Goal: Contribute content: Add original content to the website for others to see

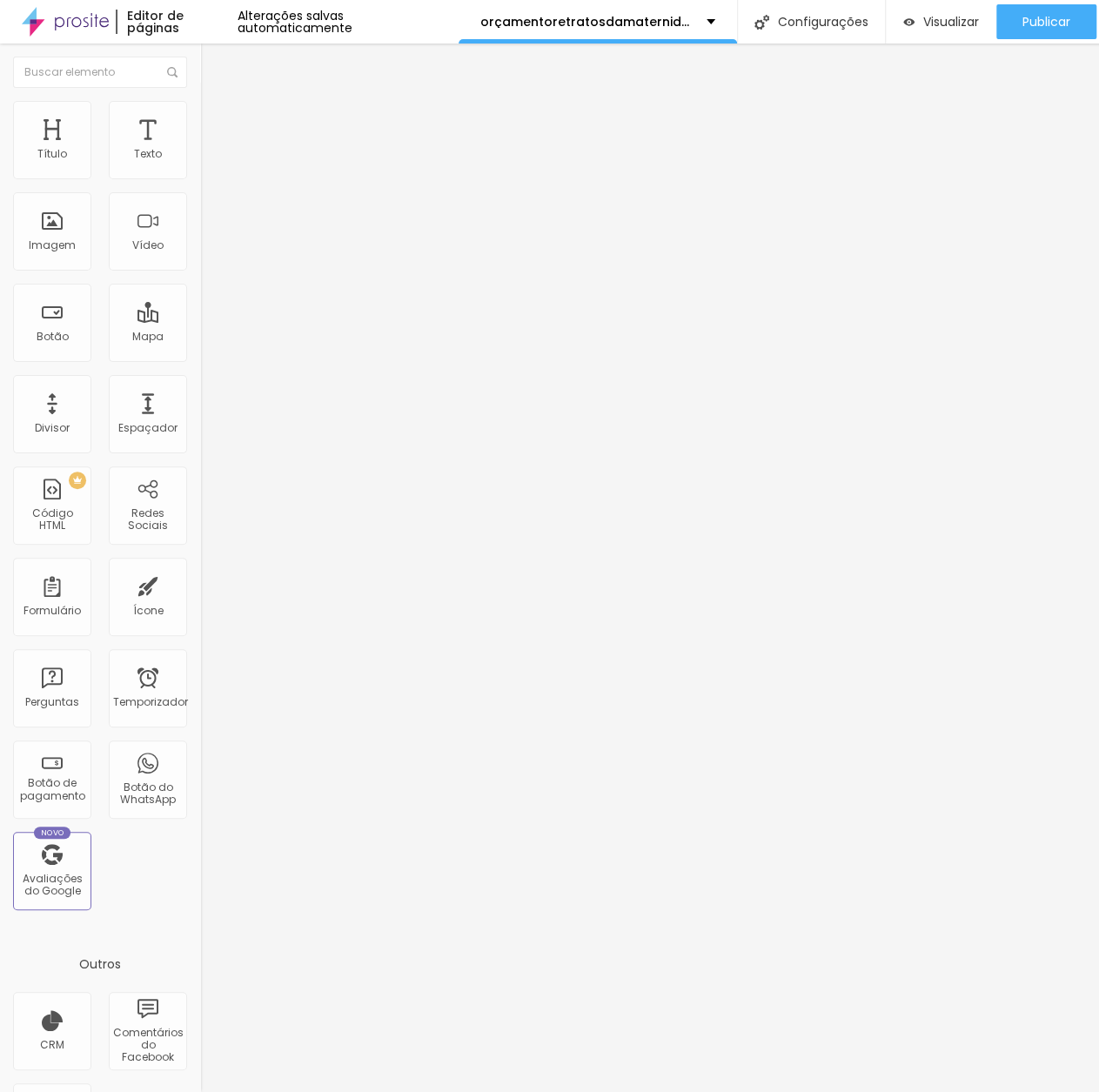
scroll to position [13, 0]
click at [200, 148] on div "Adicionar imagem" at bounding box center [300, 141] width 200 height 12
click at [210, 150] on font "Adicionar imagem" at bounding box center [261, 142] width 102 height 15
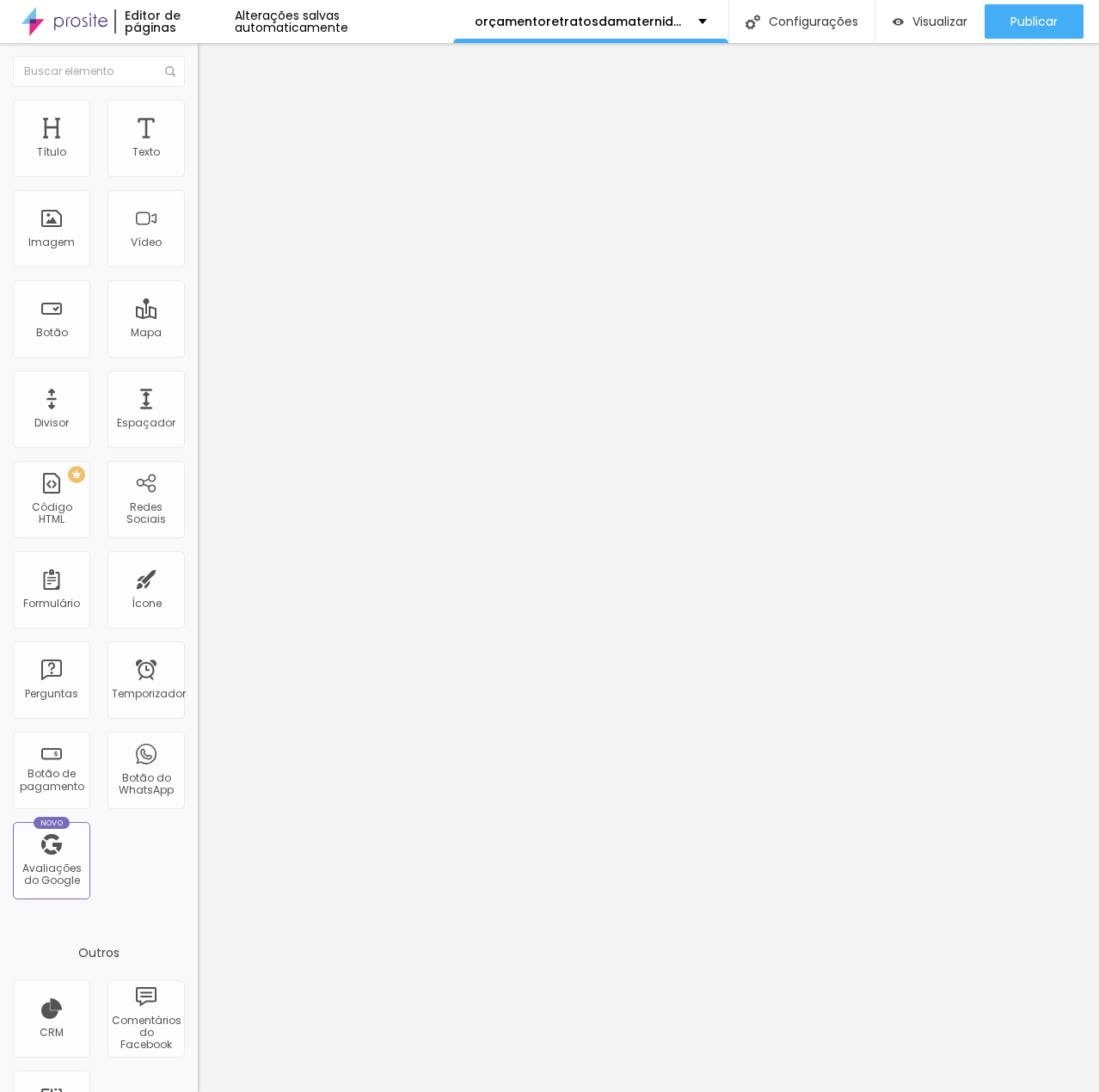
scroll to position [516, 0]
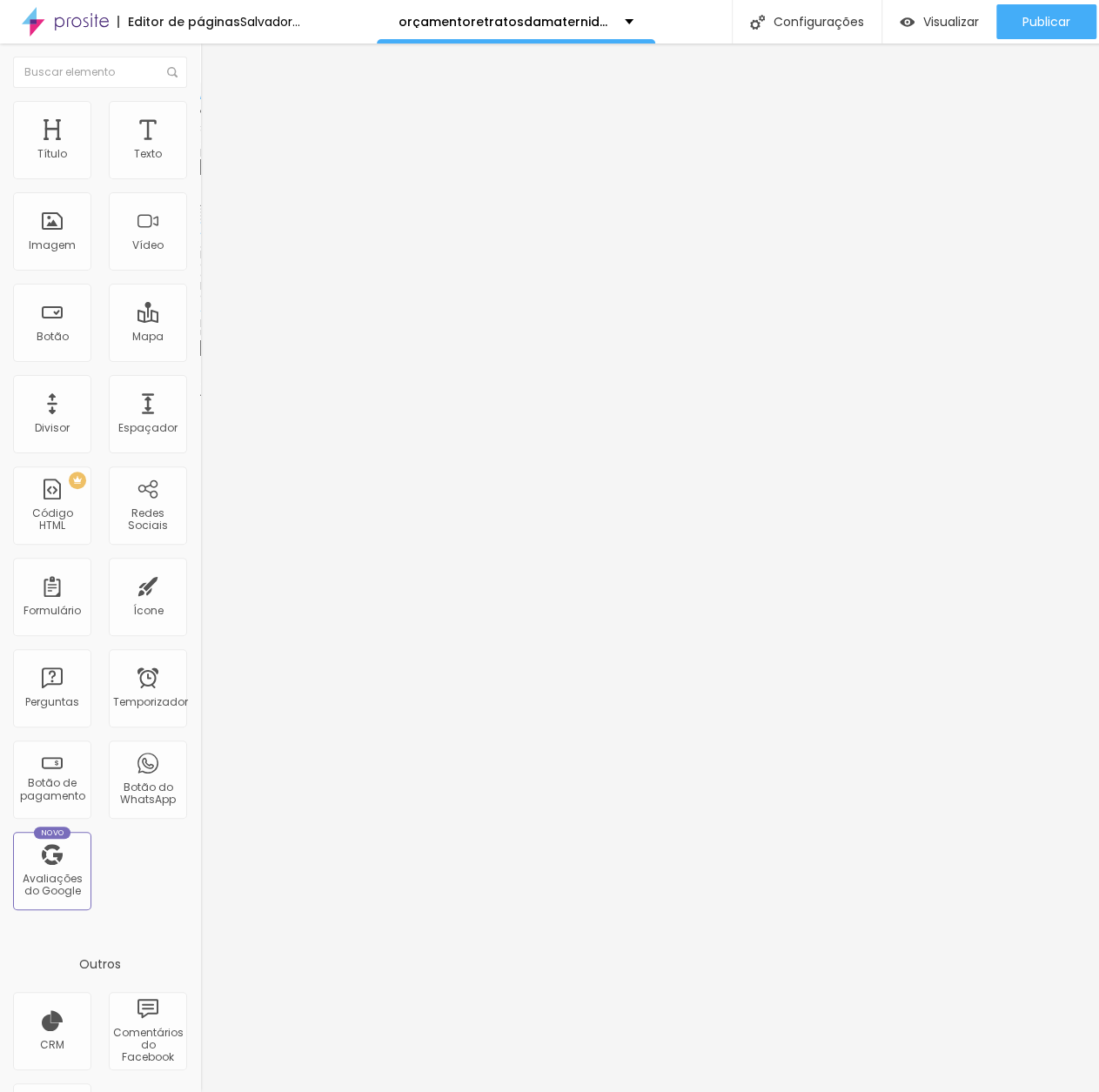
click at [210, 150] on font "Adicionar imagem" at bounding box center [261, 142] width 102 height 15
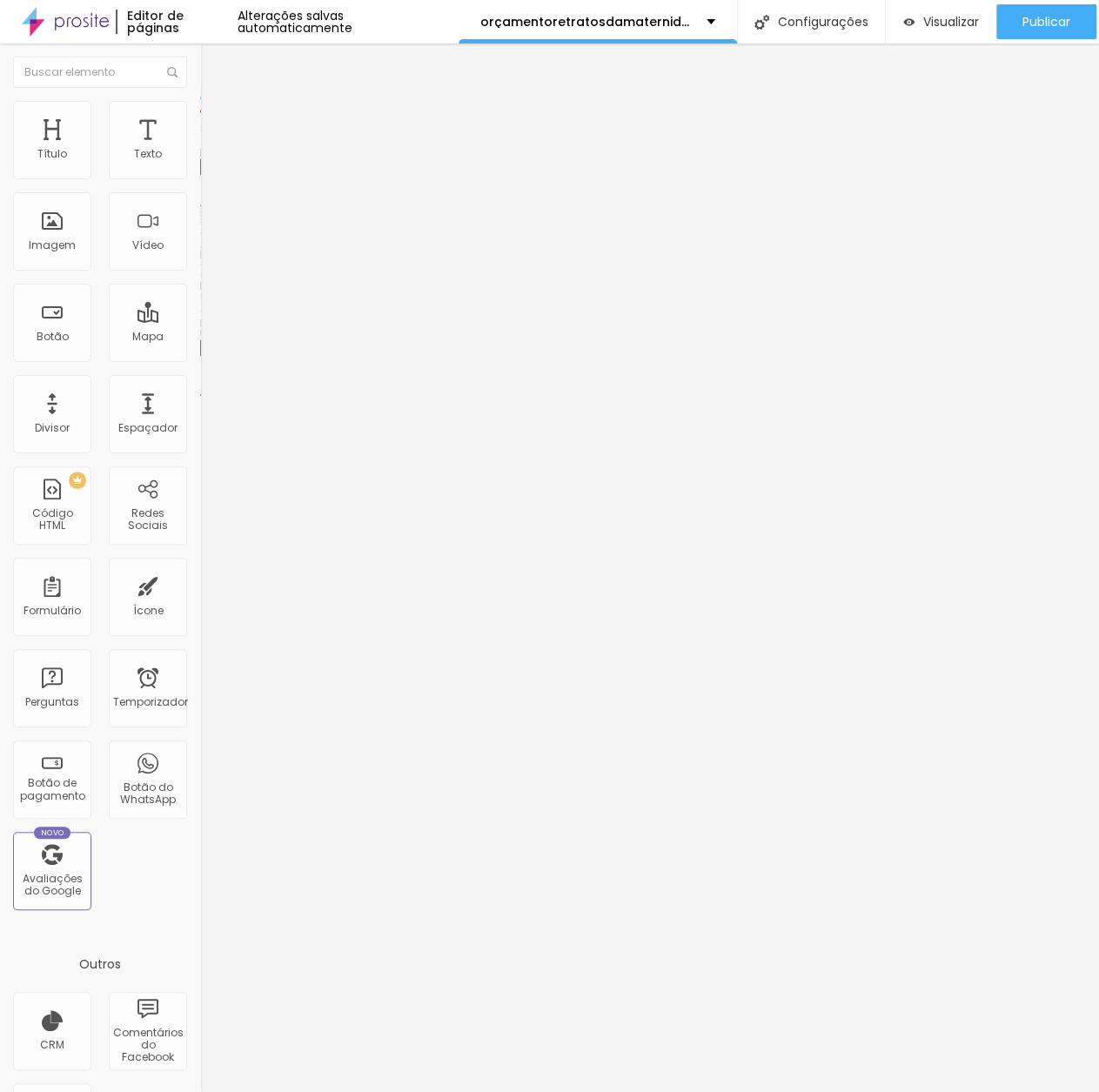
click at [200, 148] on div "Adicionar imagem" at bounding box center [300, 141] width 200 height 12
click at [210, 150] on font "Adicionar imagem" at bounding box center [261, 142] width 102 height 15
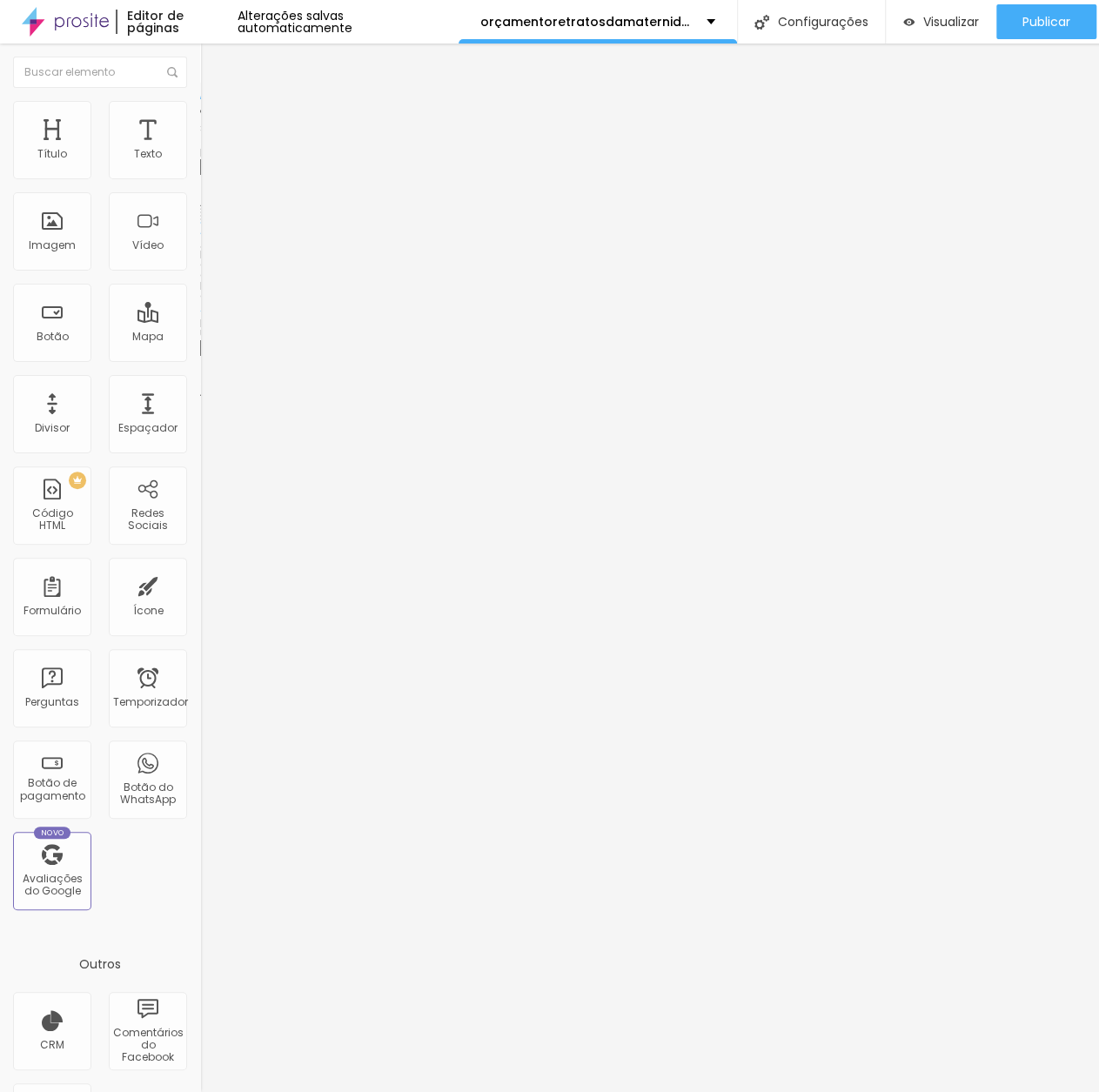
click at [210, 150] on font "Adicionar imagem" at bounding box center [261, 142] width 102 height 15
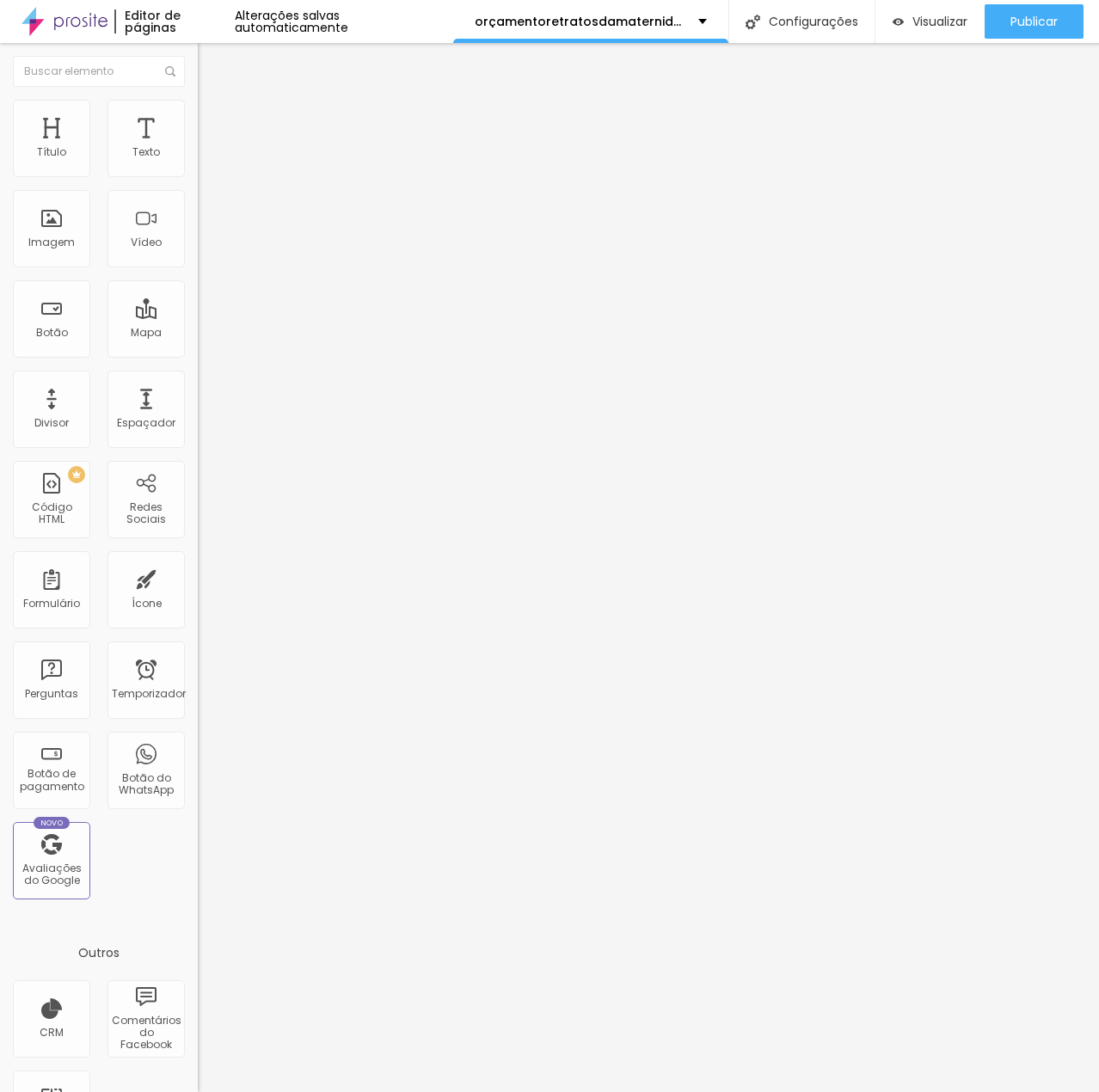
drag, startPoint x: 134, startPoint y: 498, endPoint x: 193, endPoint y: 516, distance: 61.7
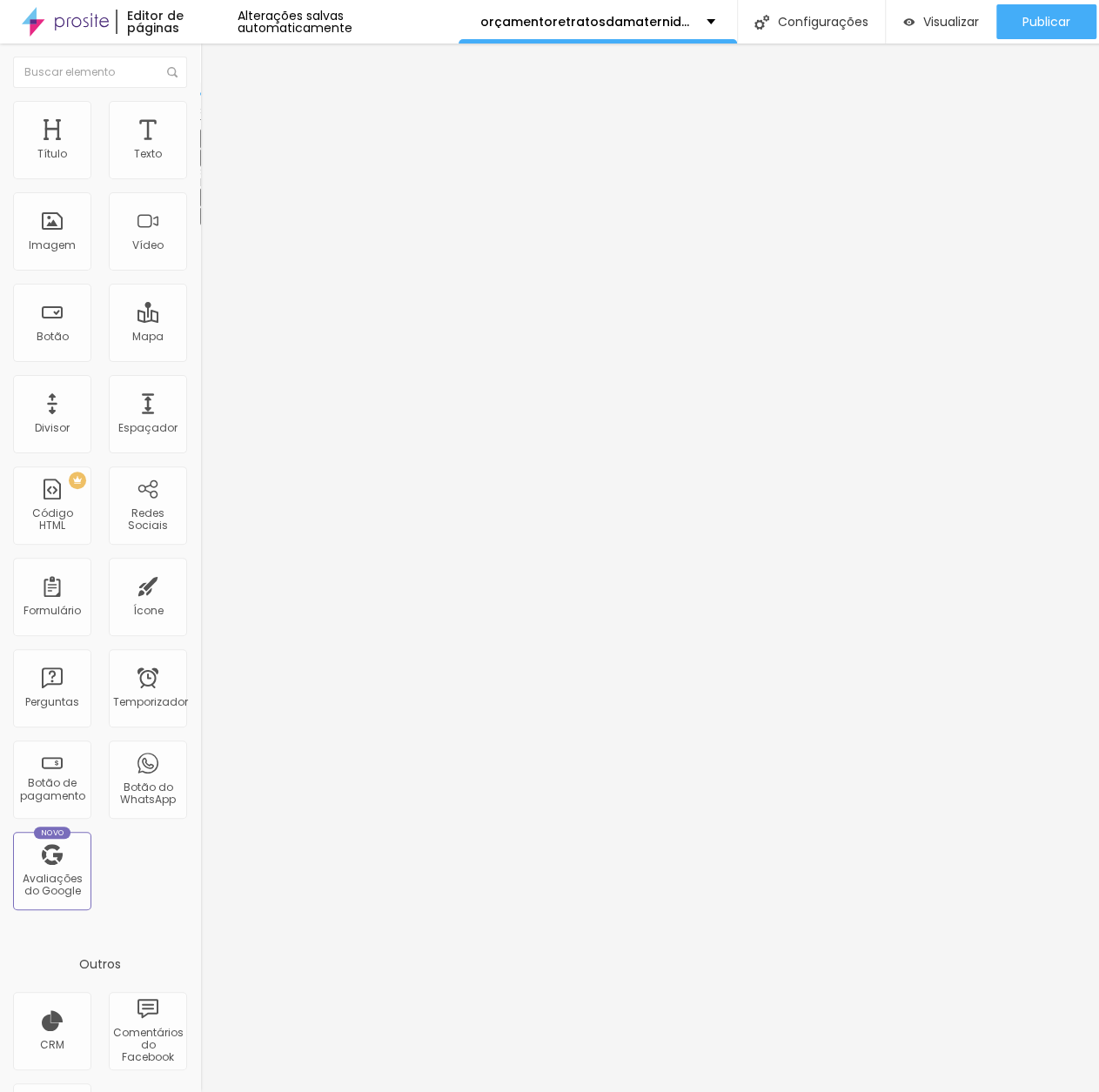
click at [208, 143] on icon "button" at bounding box center [213, 137] width 12 height 12
click at [208, 162] on icon "button" at bounding box center [212, 157] width 10 height 10
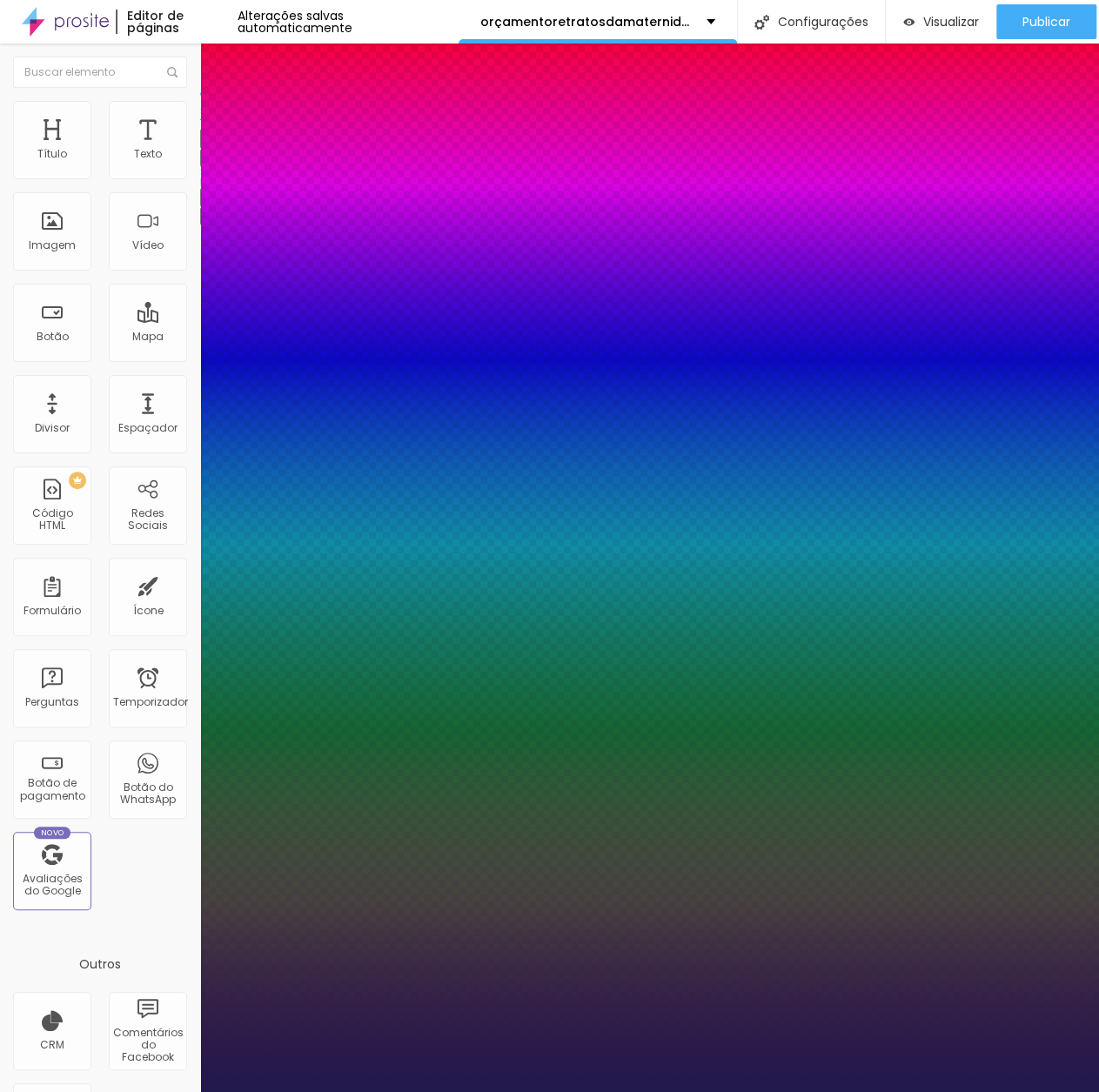
type input "1"
type input "19"
type input "1"
type input "20"
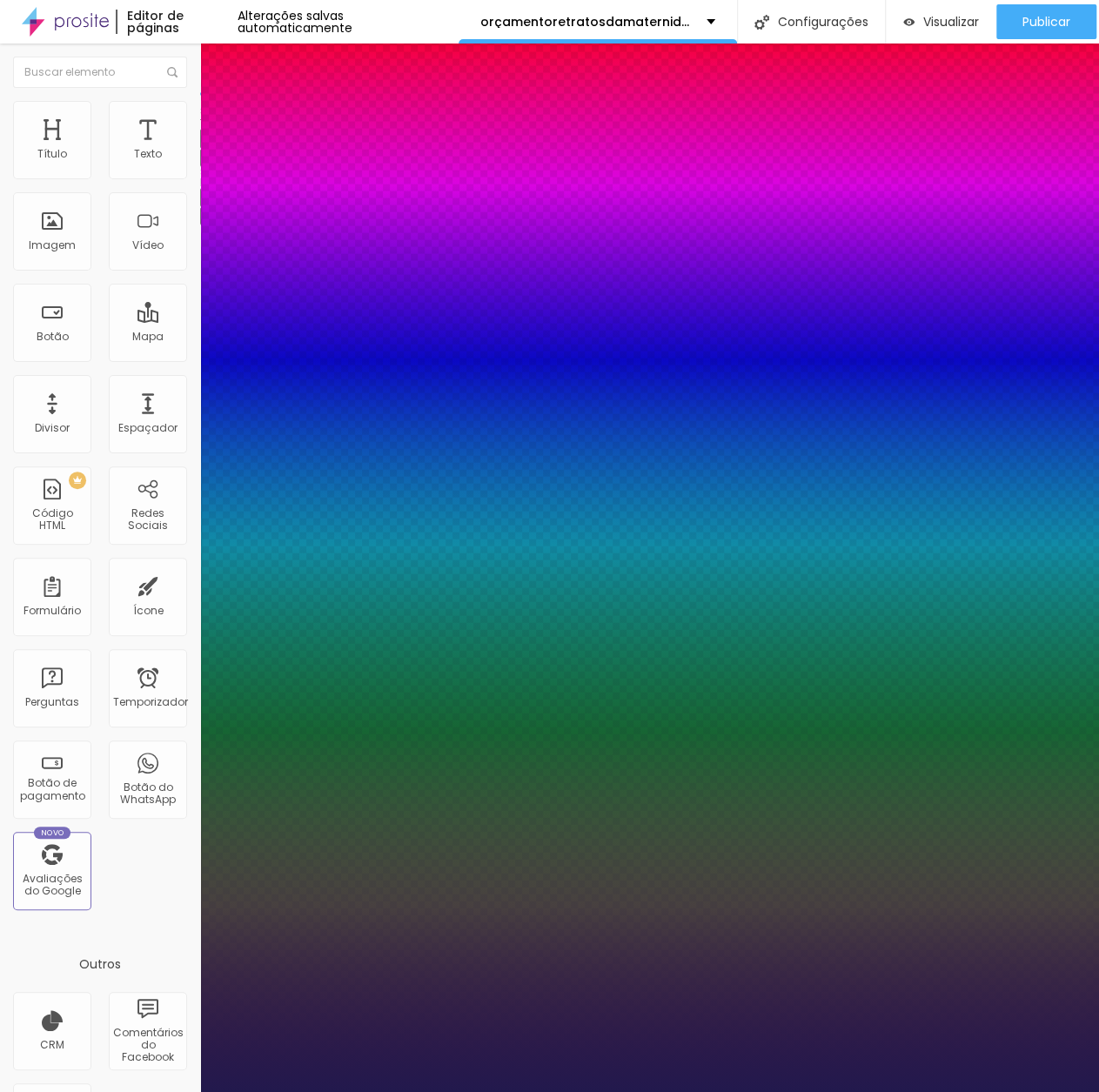
type input "20"
type input "1"
type input "21"
type input "1"
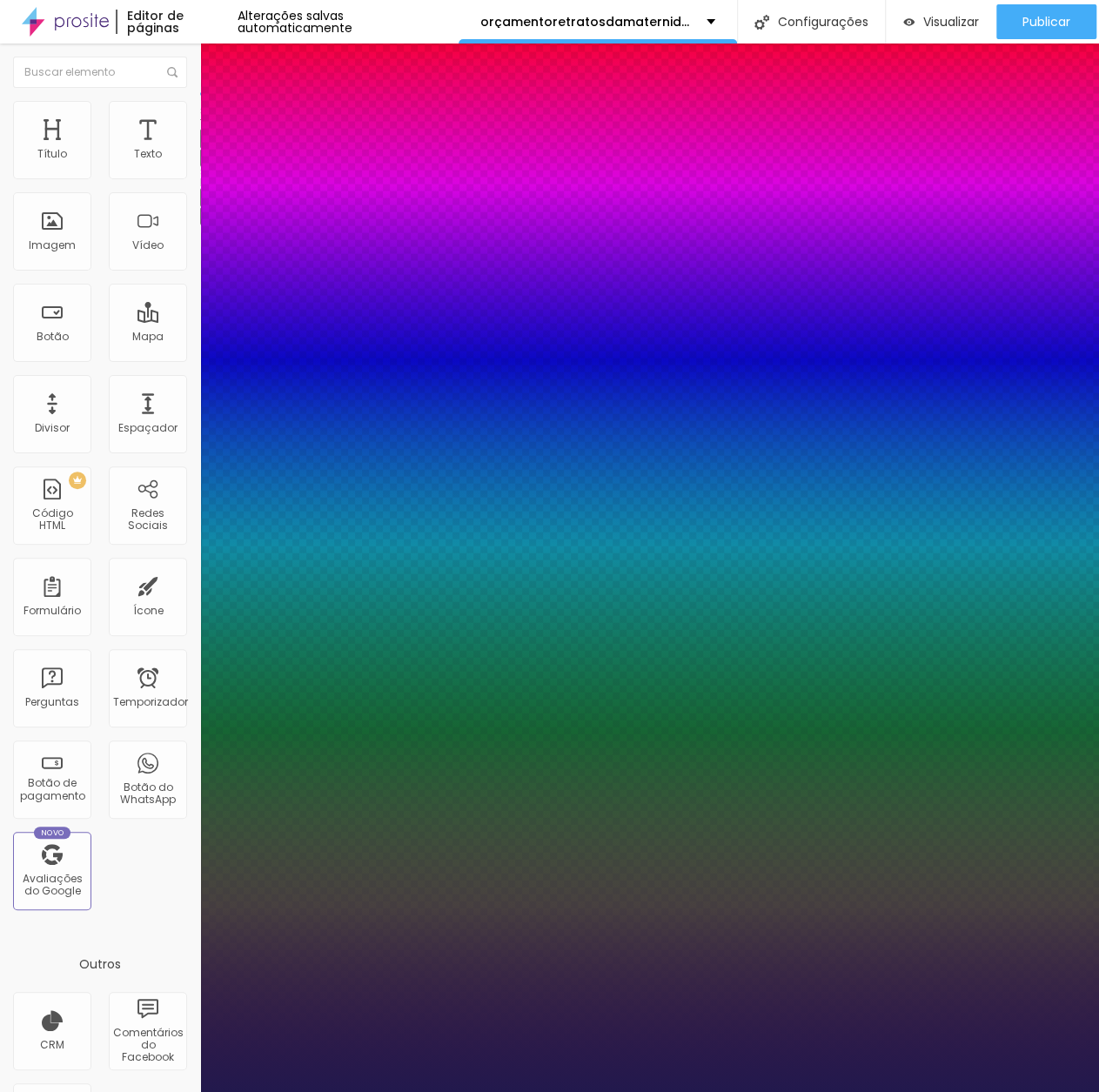
type input "23"
type input "1"
type input "24"
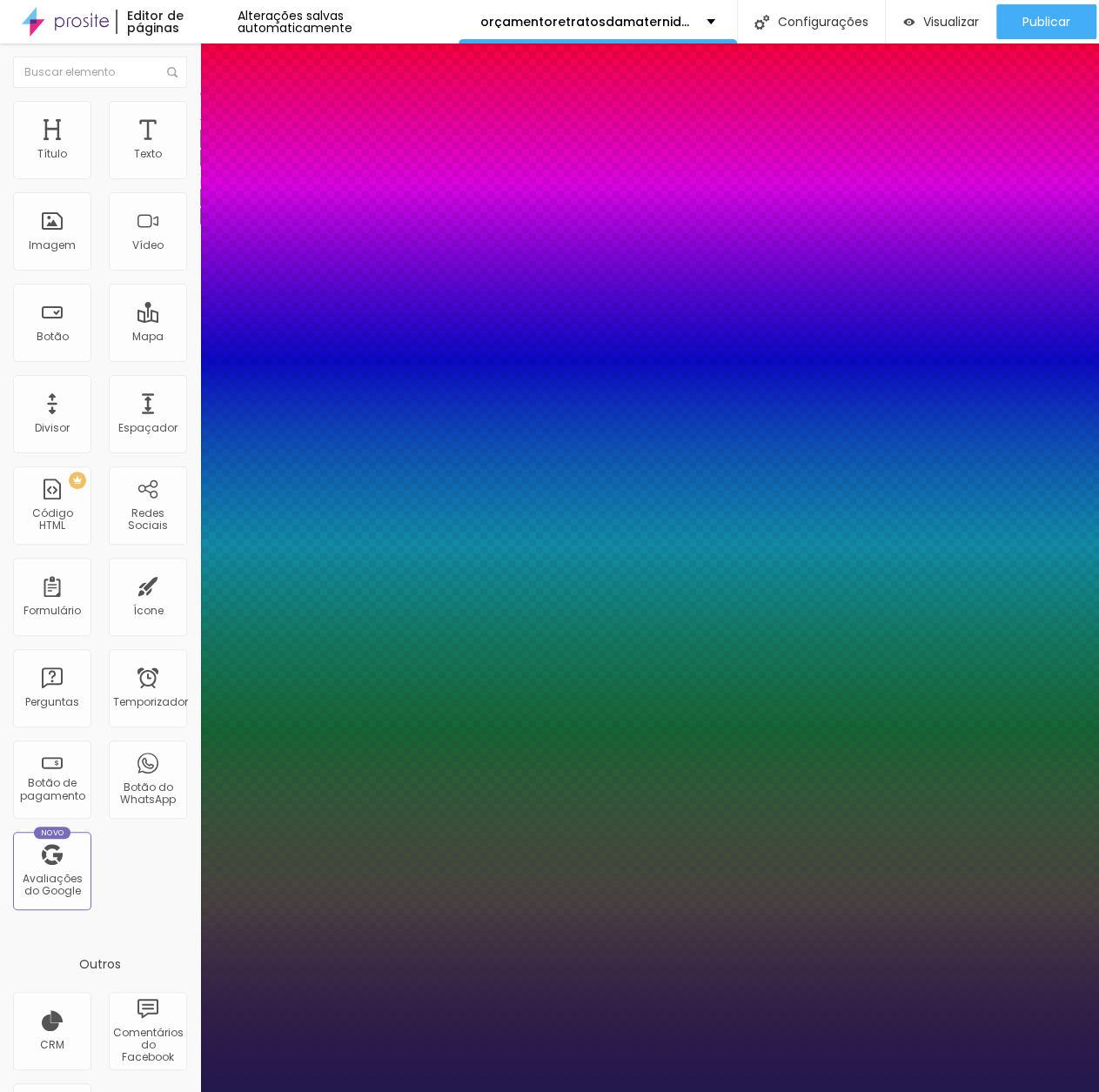
type input "1"
type input "25"
type input "1"
type input "26"
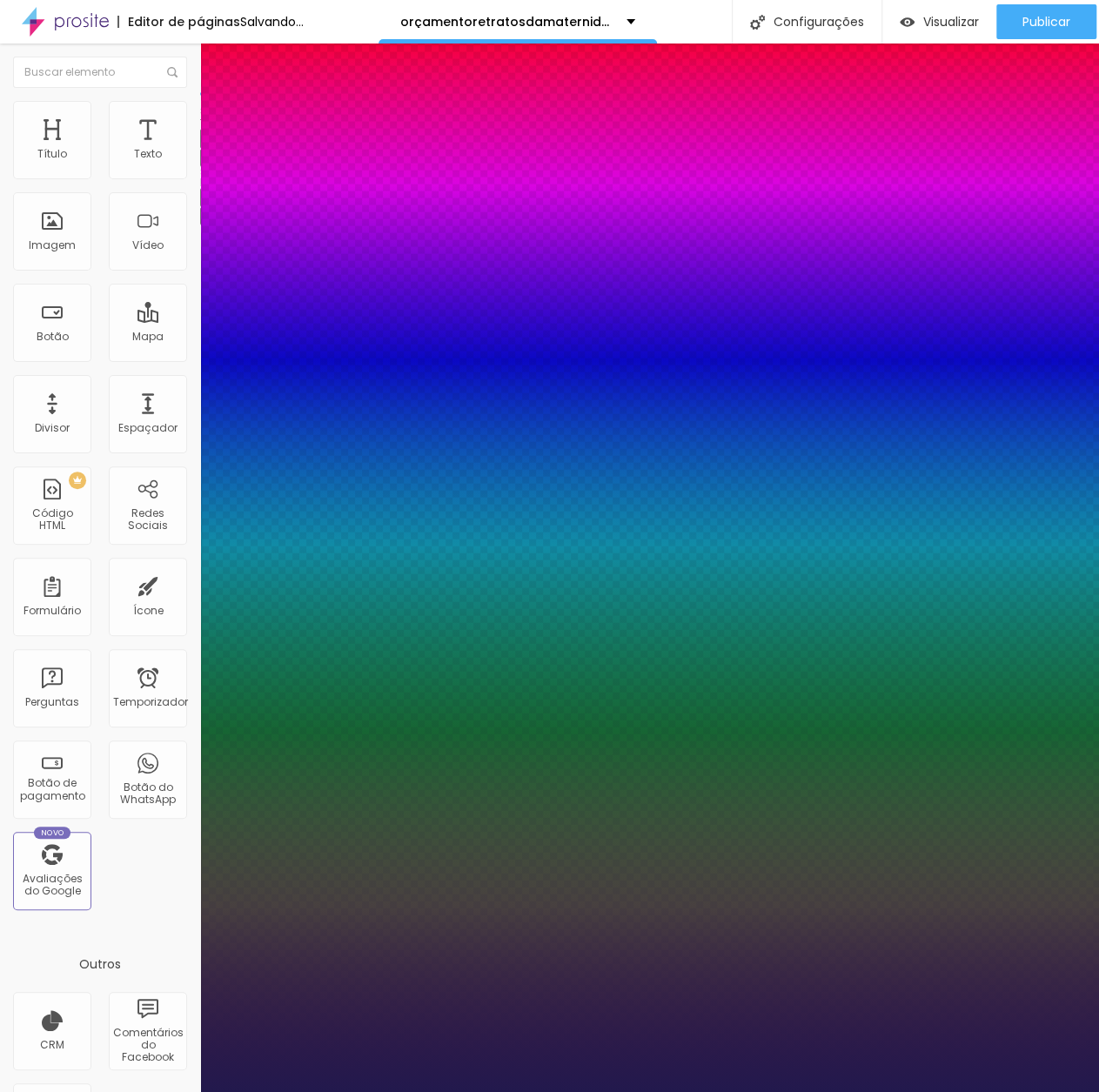
type input "26"
type input "1"
type input "27"
type input "1"
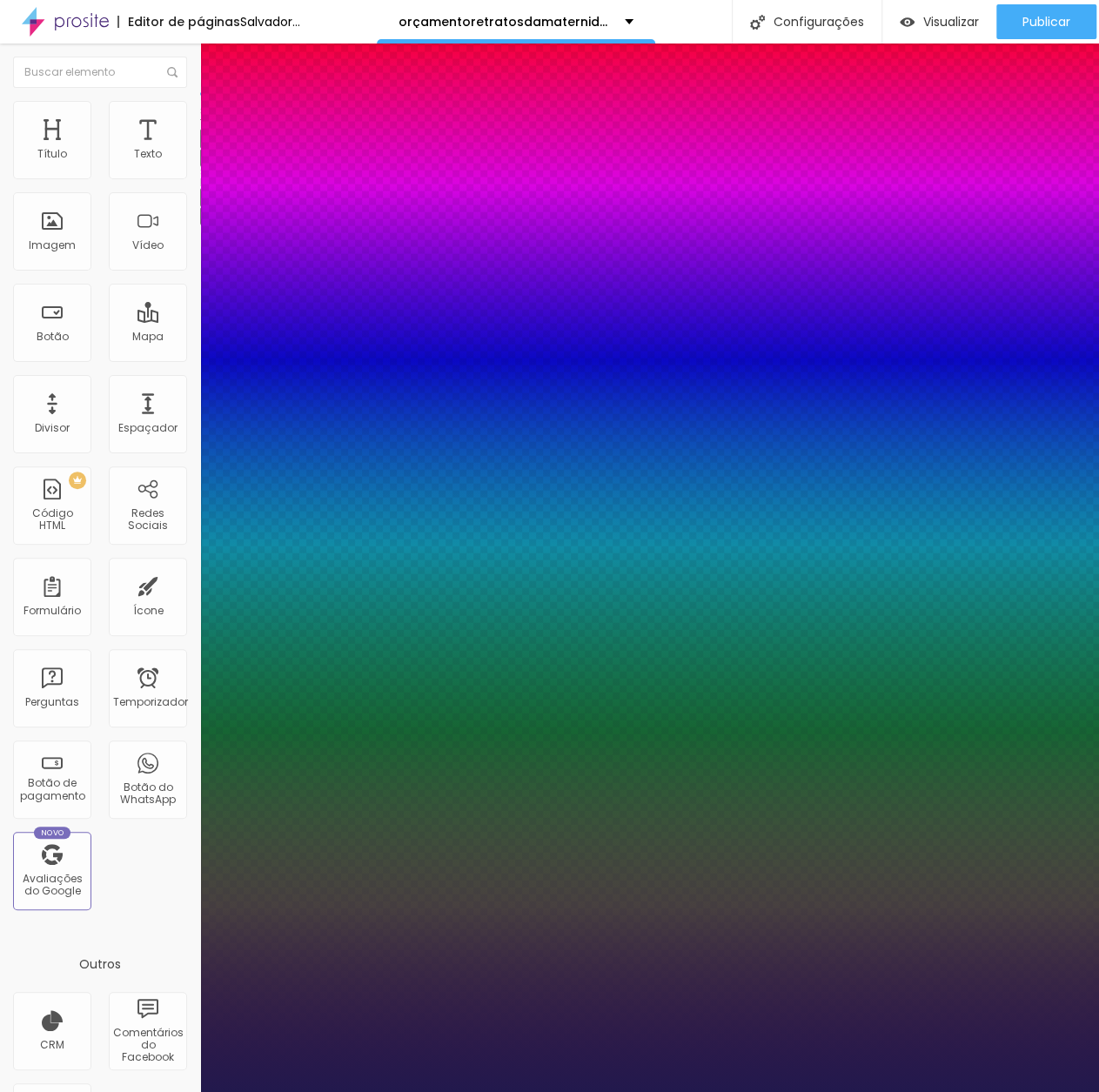
type input "29"
type input "1"
type input "30"
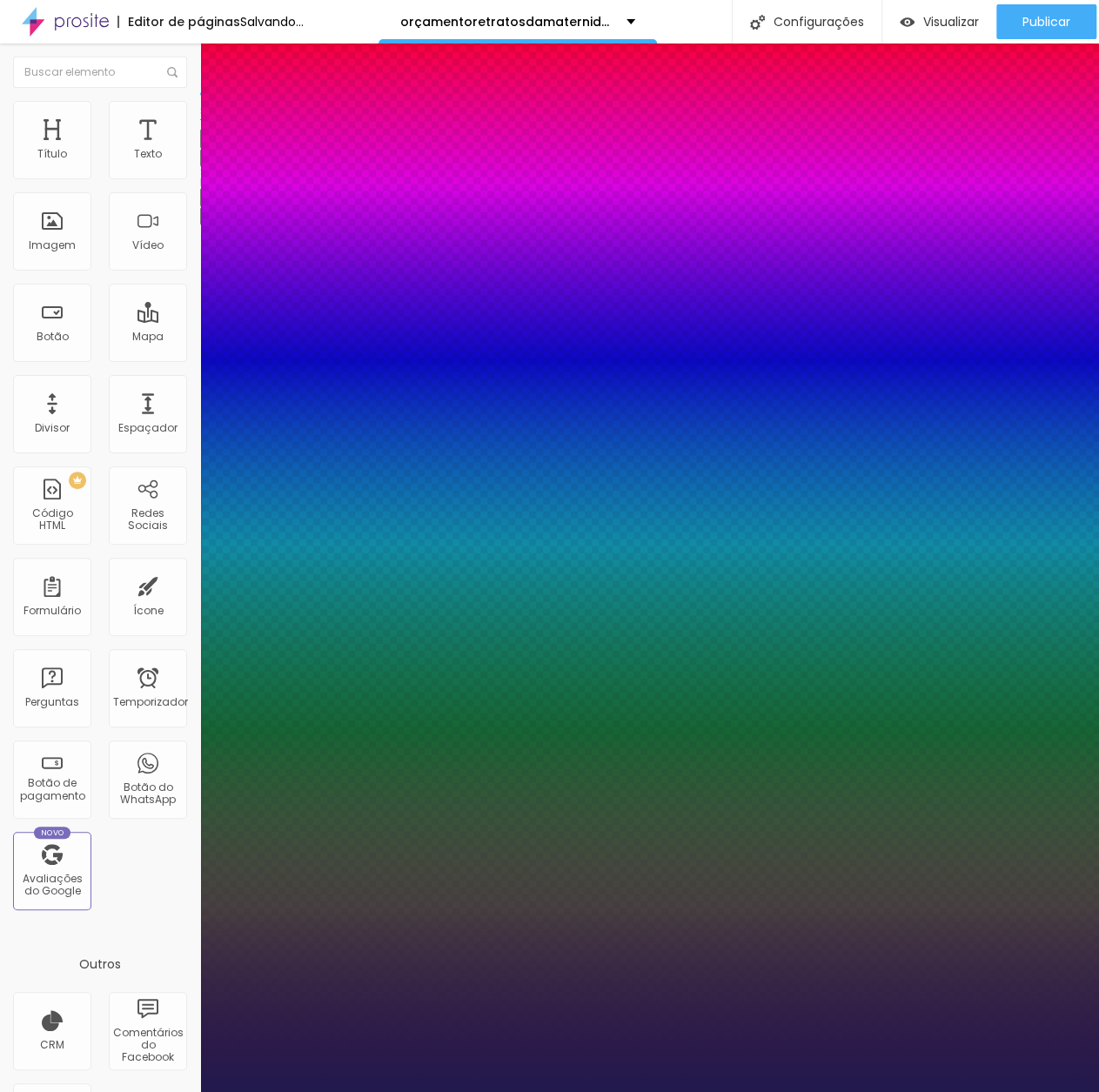
type input "1"
drag, startPoint x: 237, startPoint y: 291, endPoint x: 254, endPoint y: 294, distance: 17.3
type input "30"
type input "1"
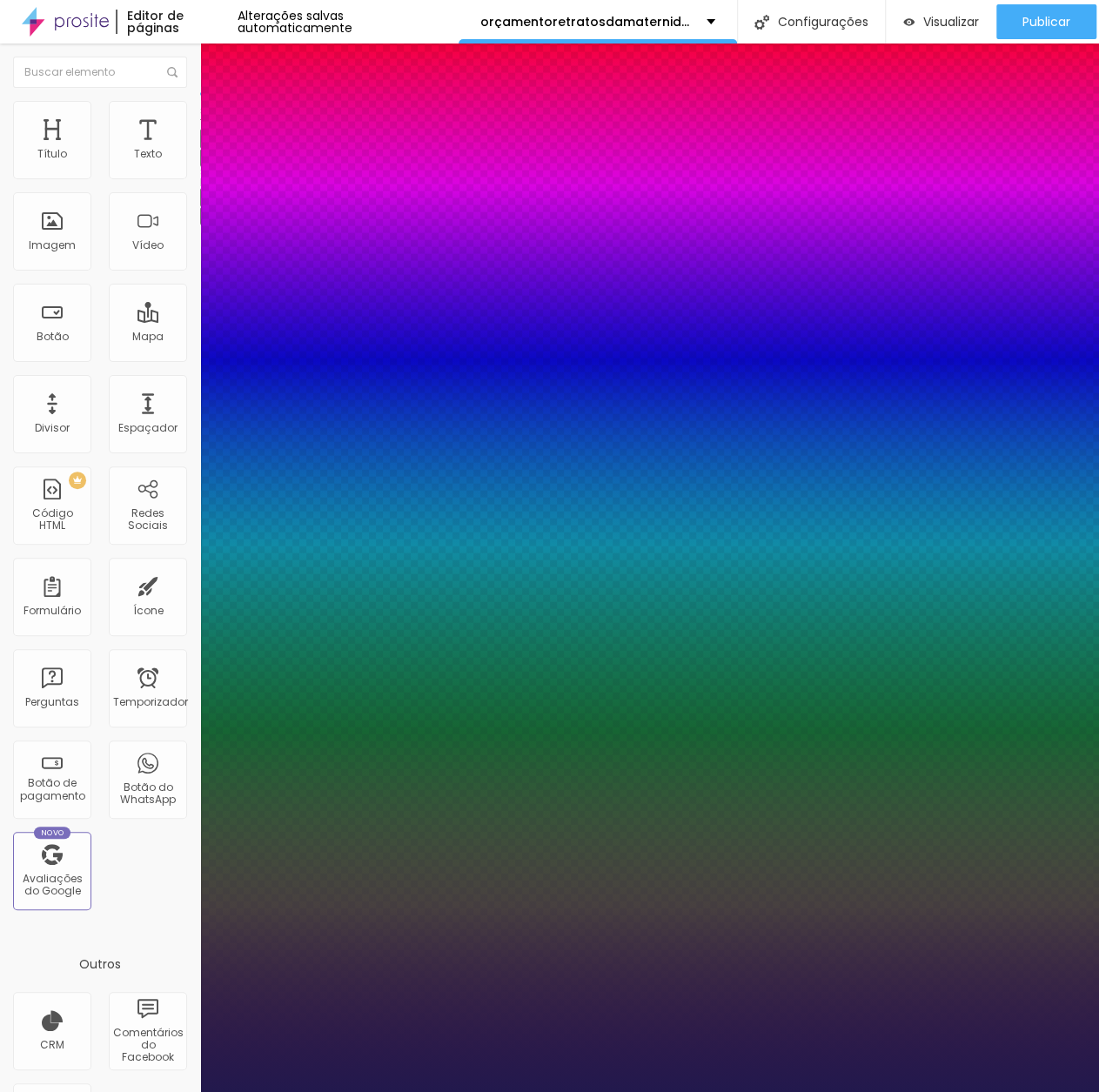
click at [639, 1092] on div at bounding box center [549, 1092] width 1099 height 0
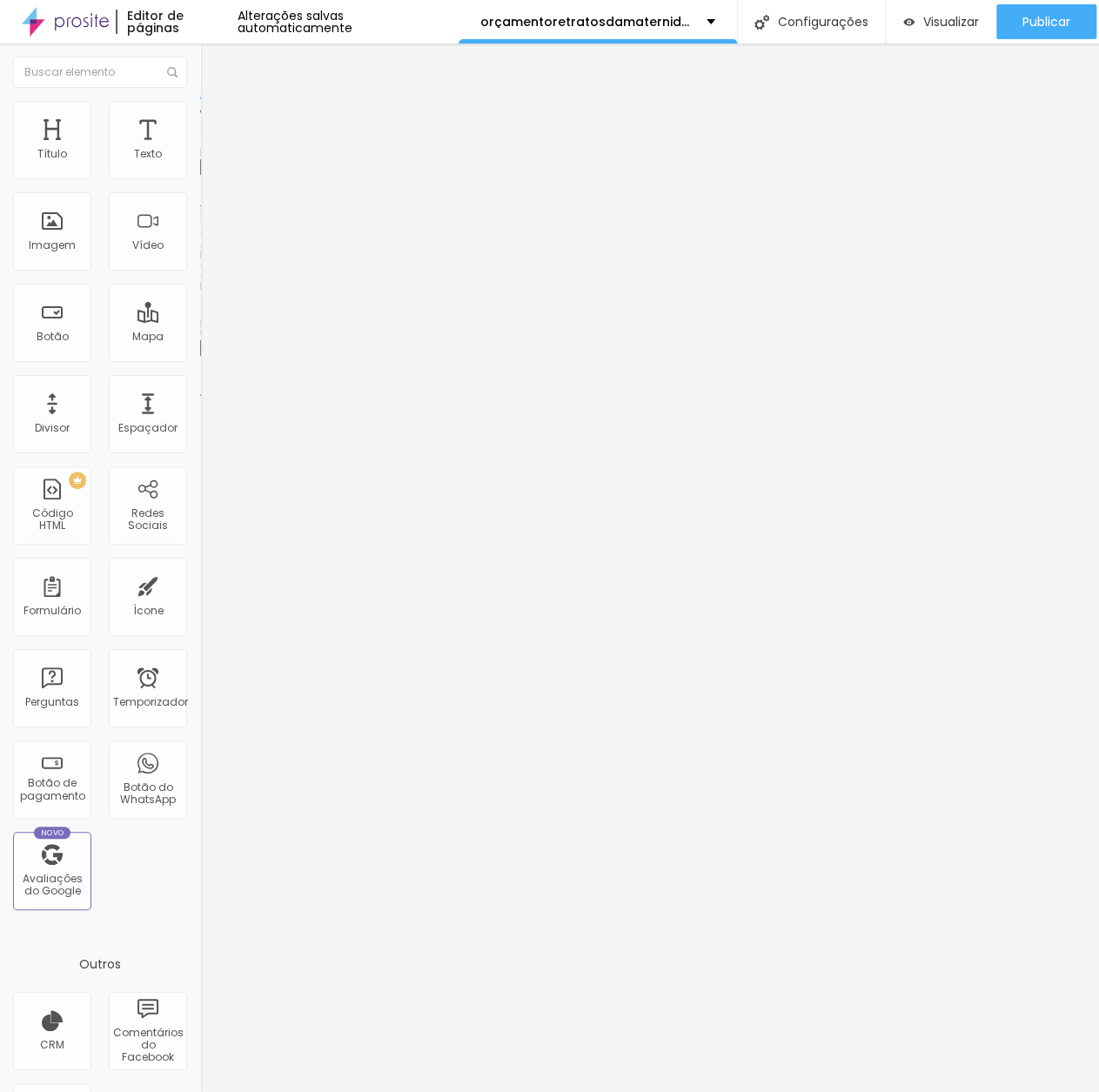
click at [200, 150] on span "Trocar imagem" at bounding box center [247, 142] width 95 height 15
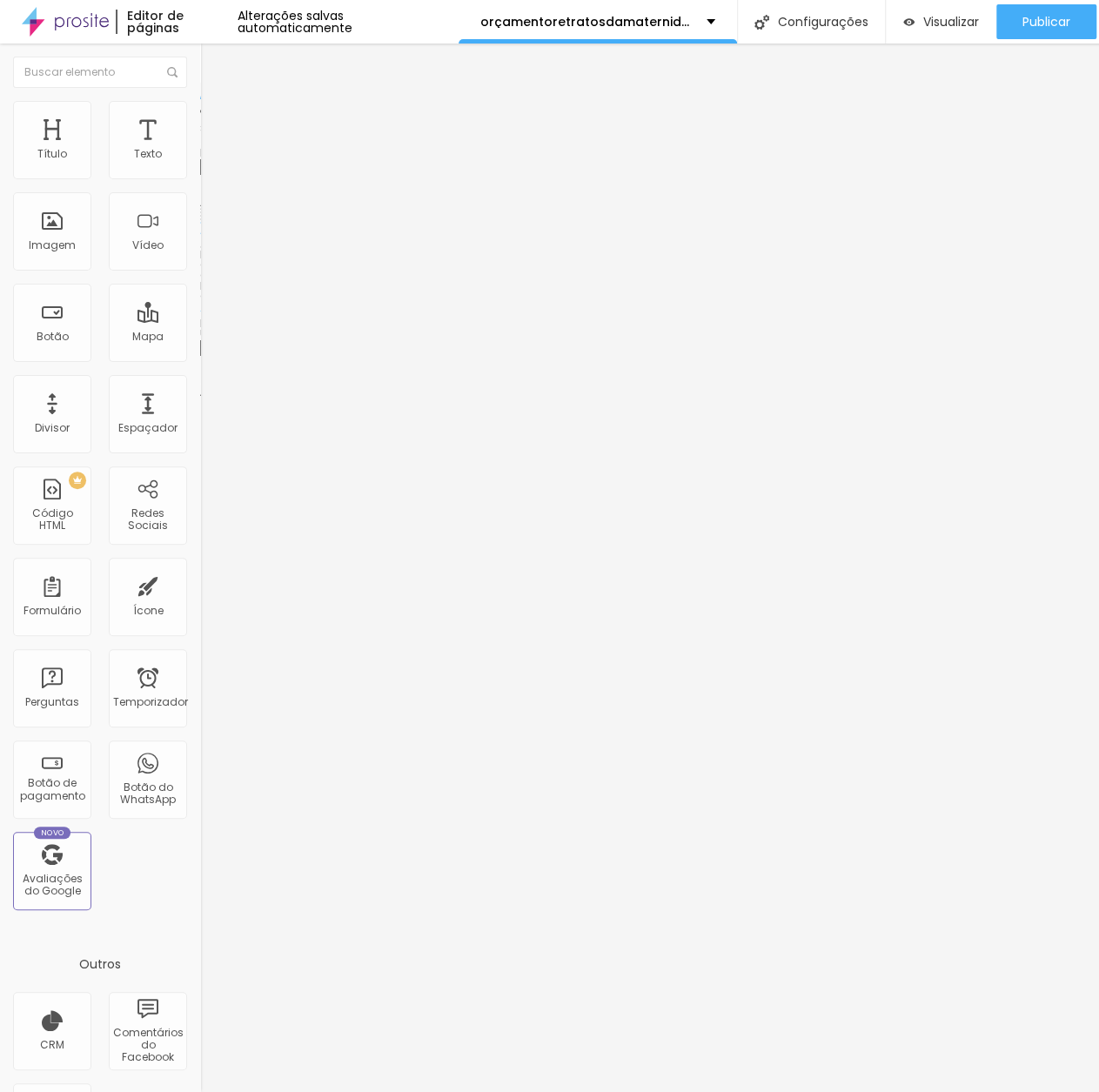
click at [210, 150] on font "Trocar imagem" at bounding box center [252, 142] width 84 height 15
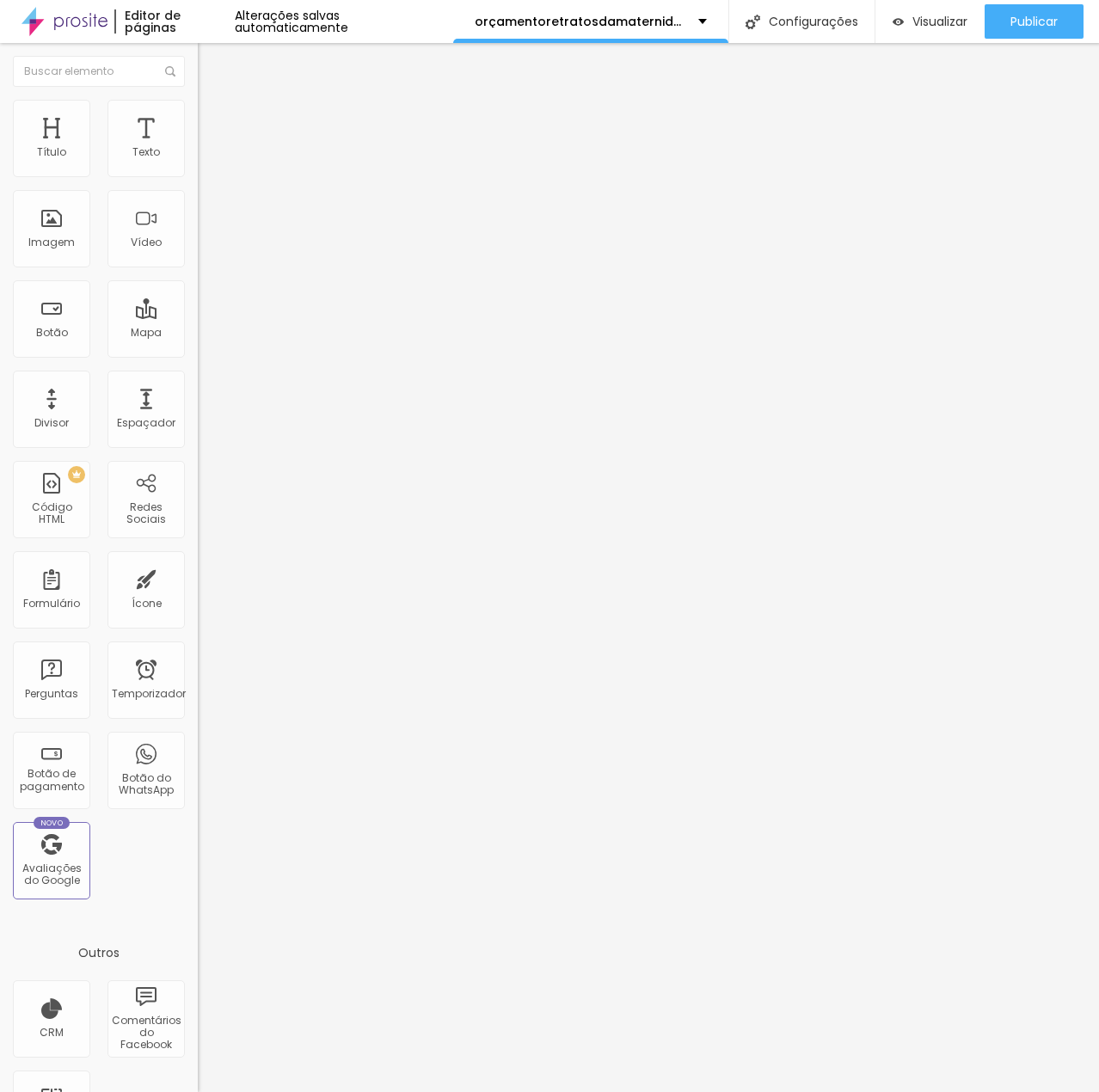
scroll to position [1633, 0]
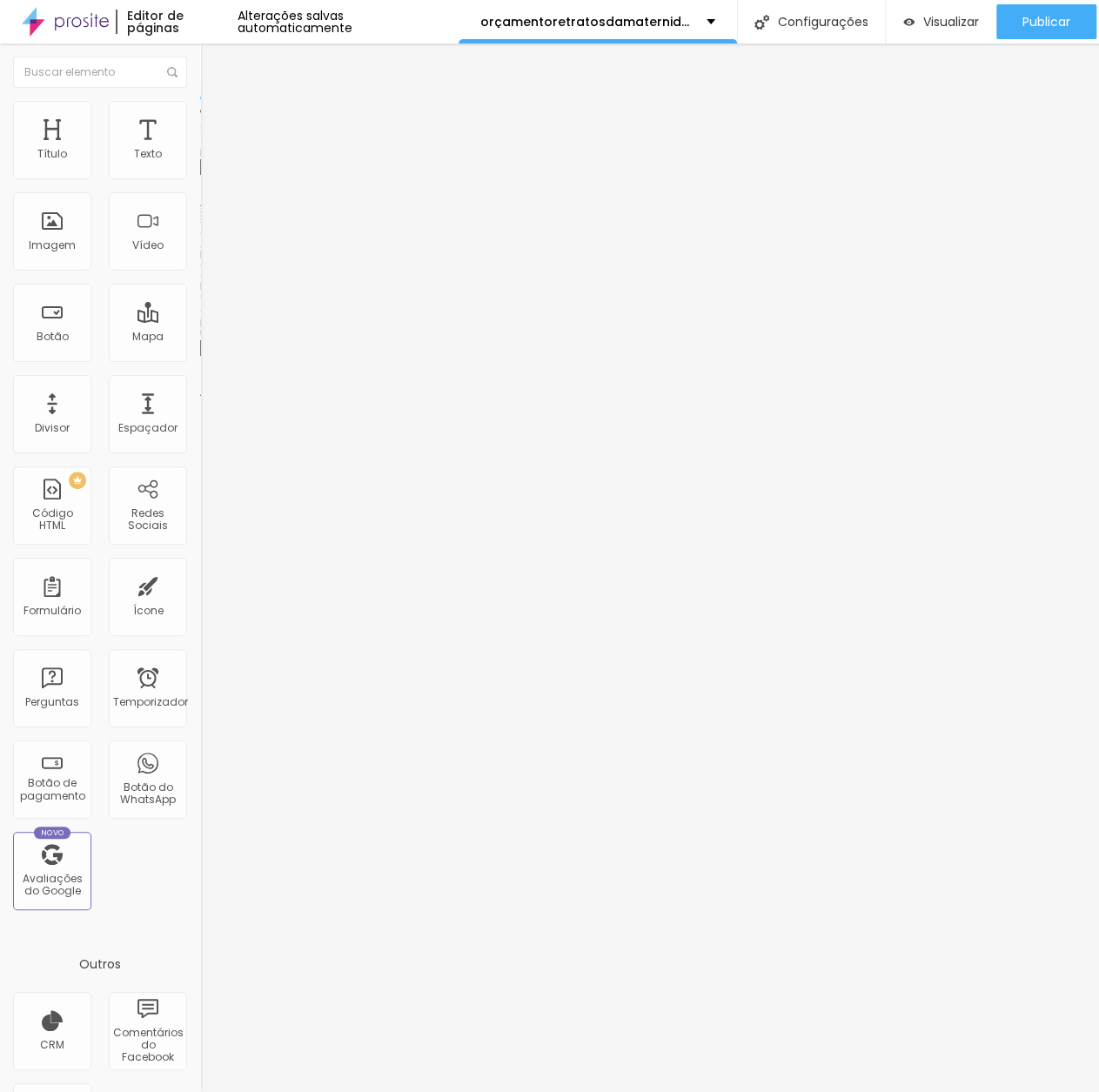
click at [200, 148] on div "Trocar imagem" at bounding box center [300, 141] width 200 height 12
click at [210, 150] on font "Trocar imagem" at bounding box center [252, 142] width 84 height 15
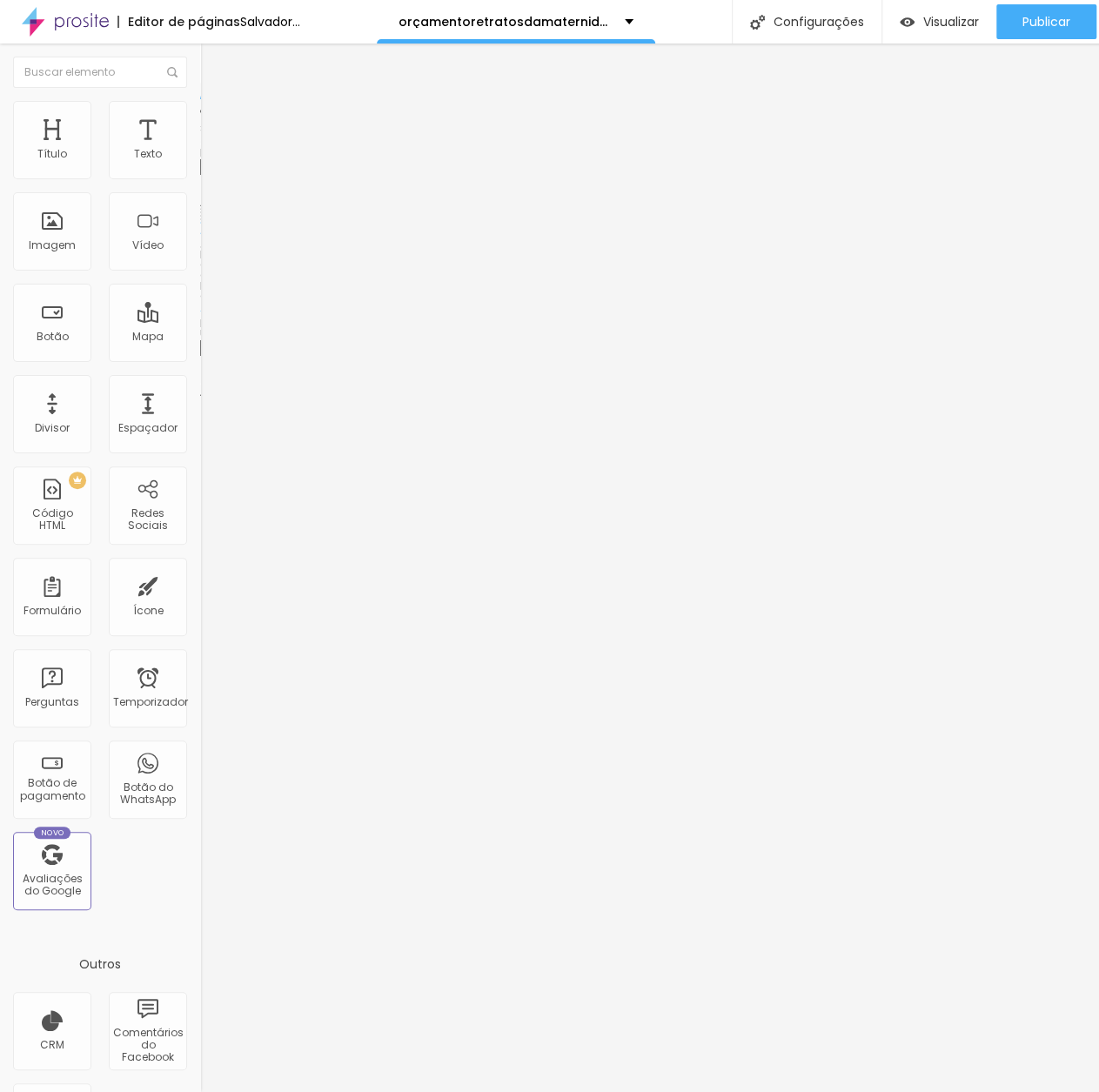
click at [210, 150] on font "Trocar imagem" at bounding box center [252, 142] width 84 height 15
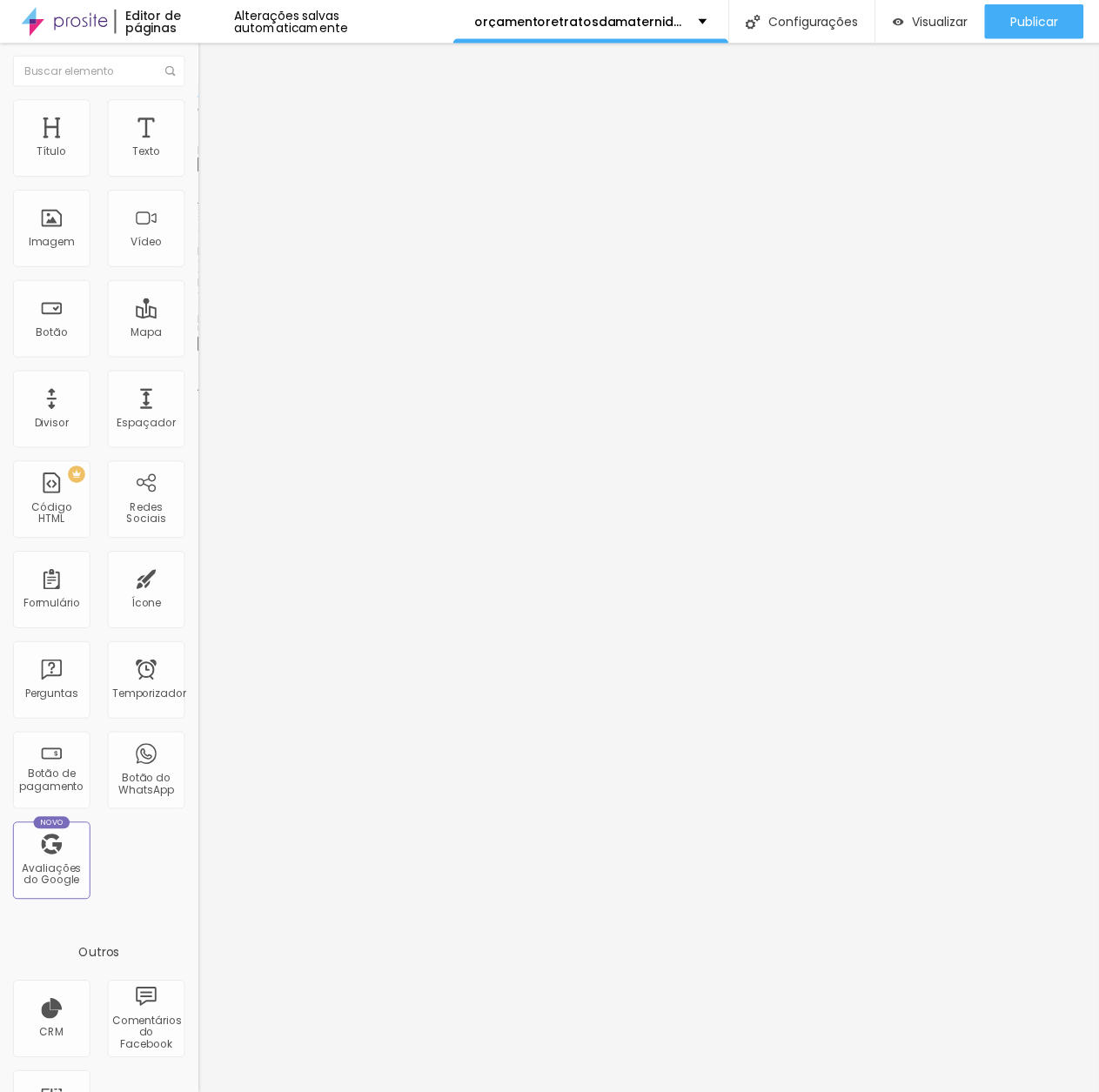
scroll to position [1914, 0]
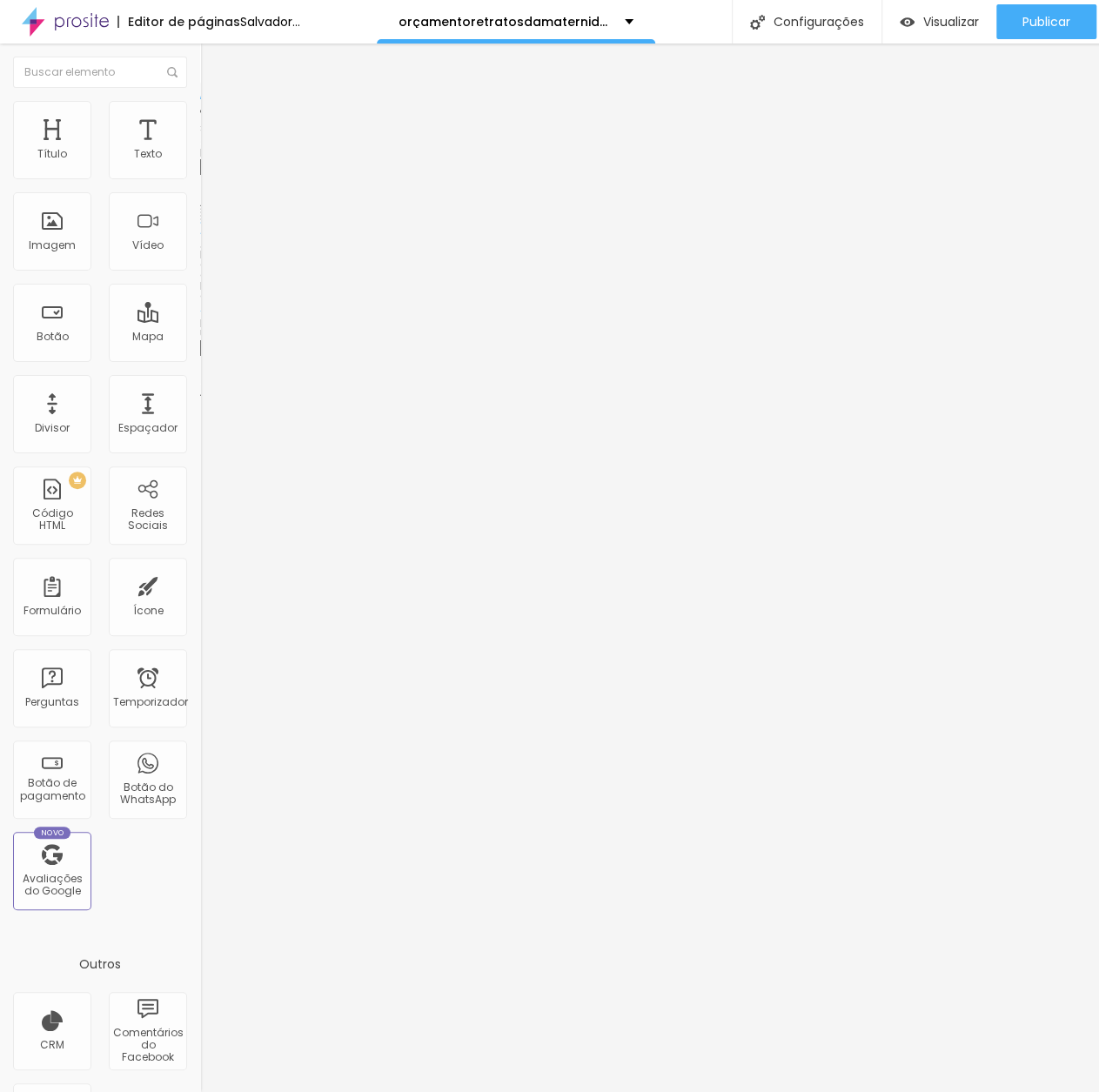
click at [210, 150] on font "Trocar imagem" at bounding box center [252, 142] width 84 height 15
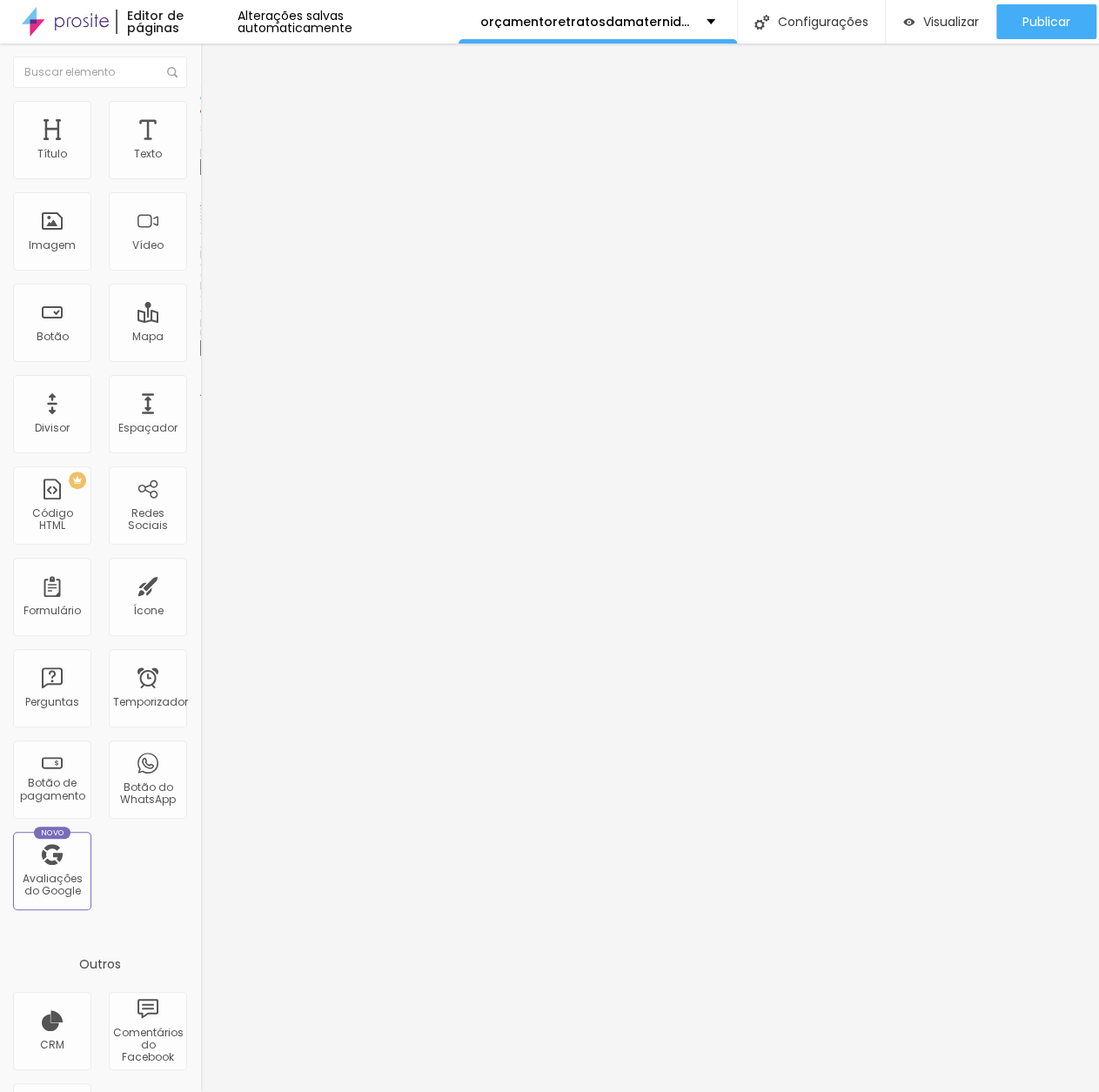
click at [210, 150] on font "Trocar imagem" at bounding box center [252, 142] width 84 height 15
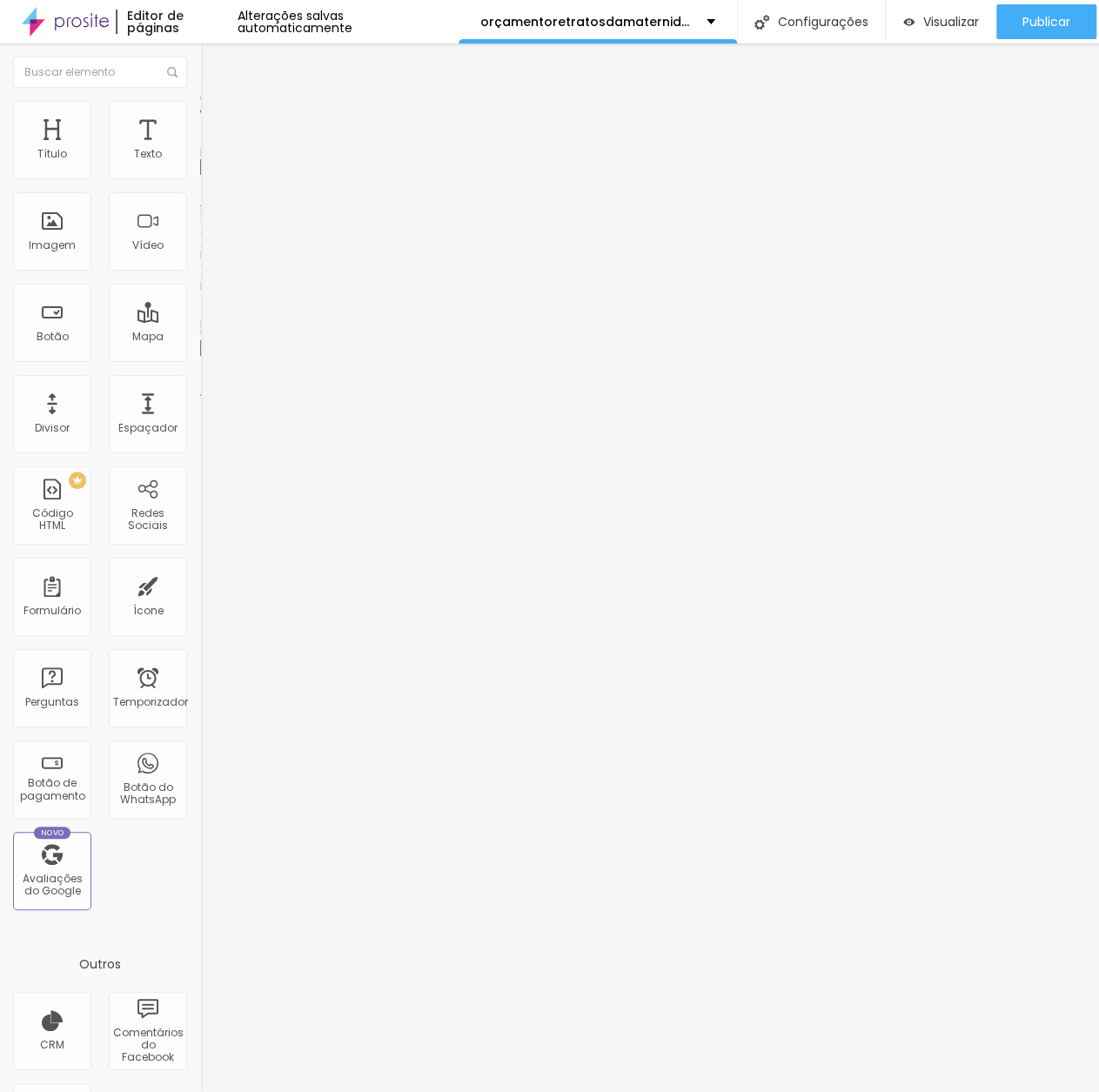
click at [210, 150] on font "Trocar imagem" at bounding box center [252, 142] width 84 height 15
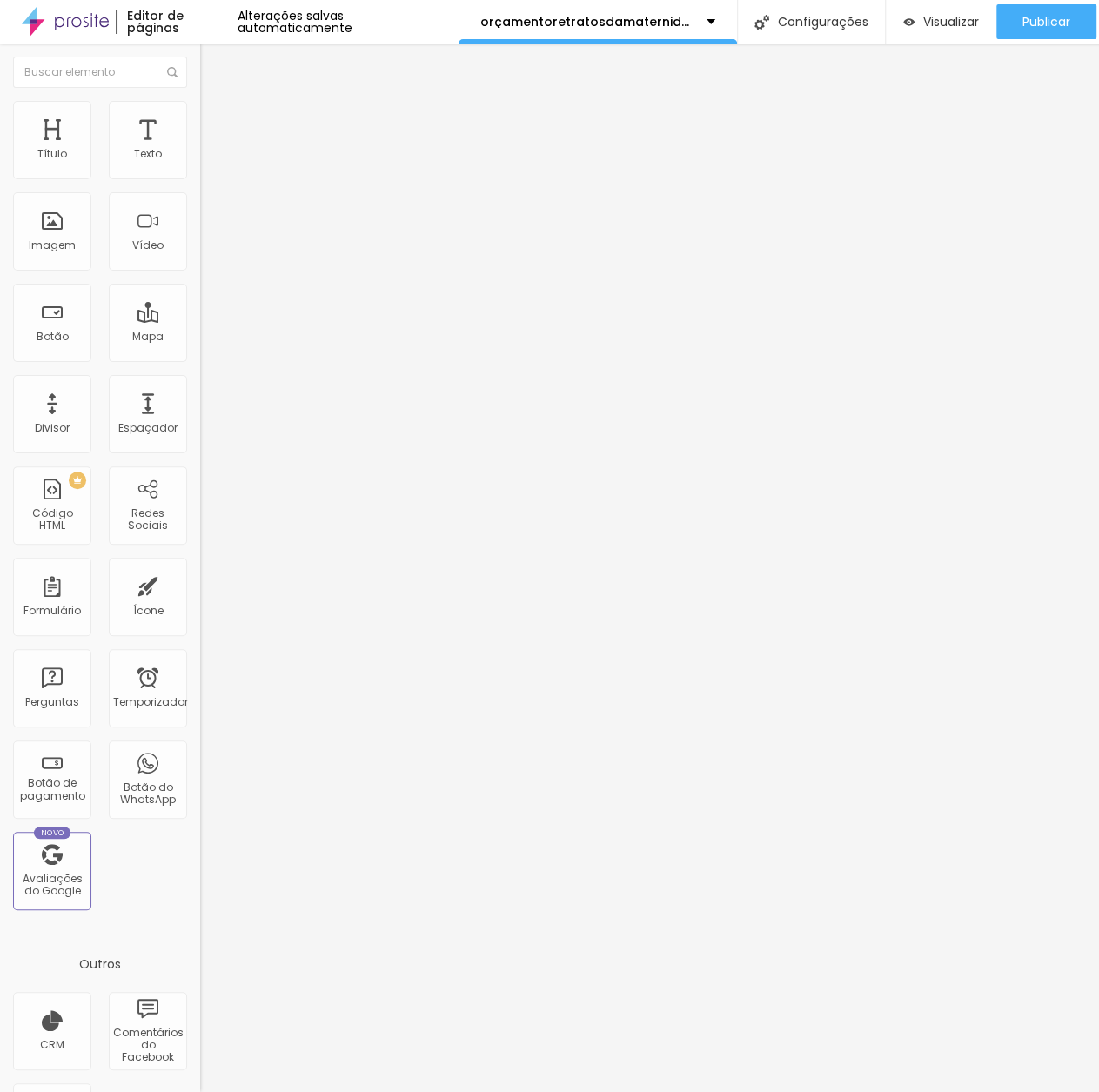
scroll to position [13, 0]
click at [210, 150] on font "Trocar imagem" at bounding box center [252, 142] width 84 height 15
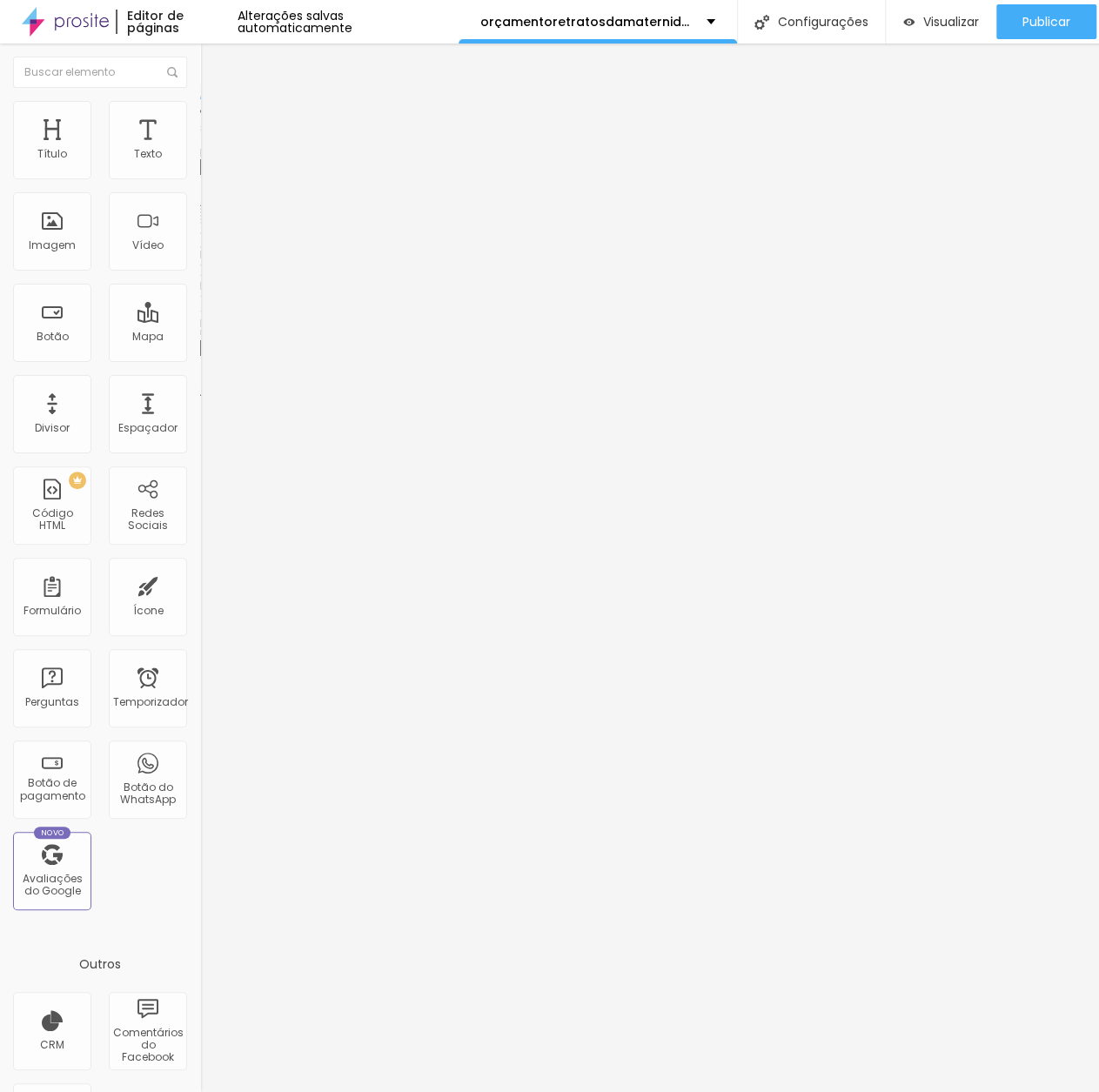
click at [210, 150] on font "Trocar imagem" at bounding box center [252, 142] width 84 height 15
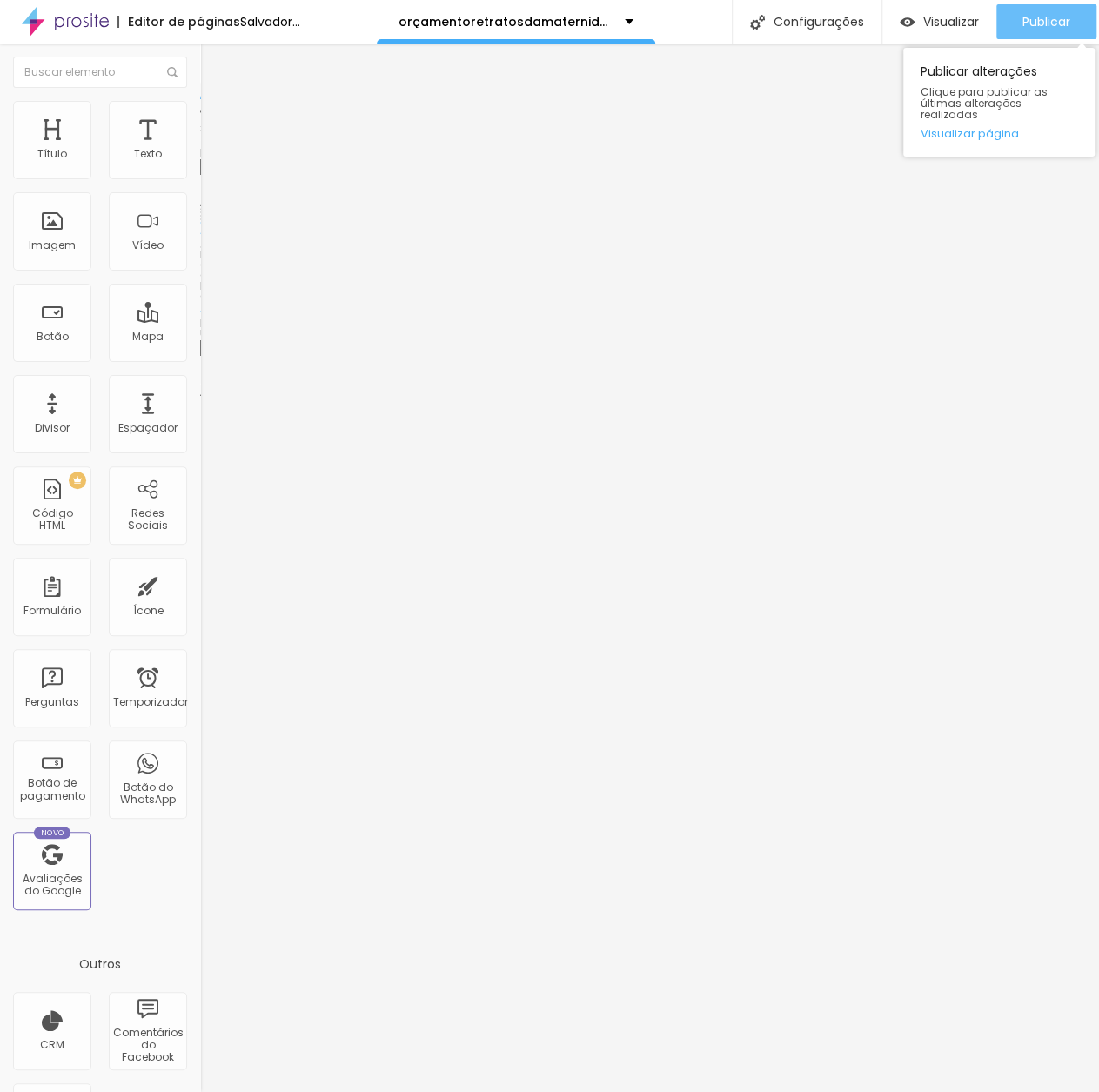
click at [1016, 25] on button "Publicar" at bounding box center [1046, 22] width 100 height 35
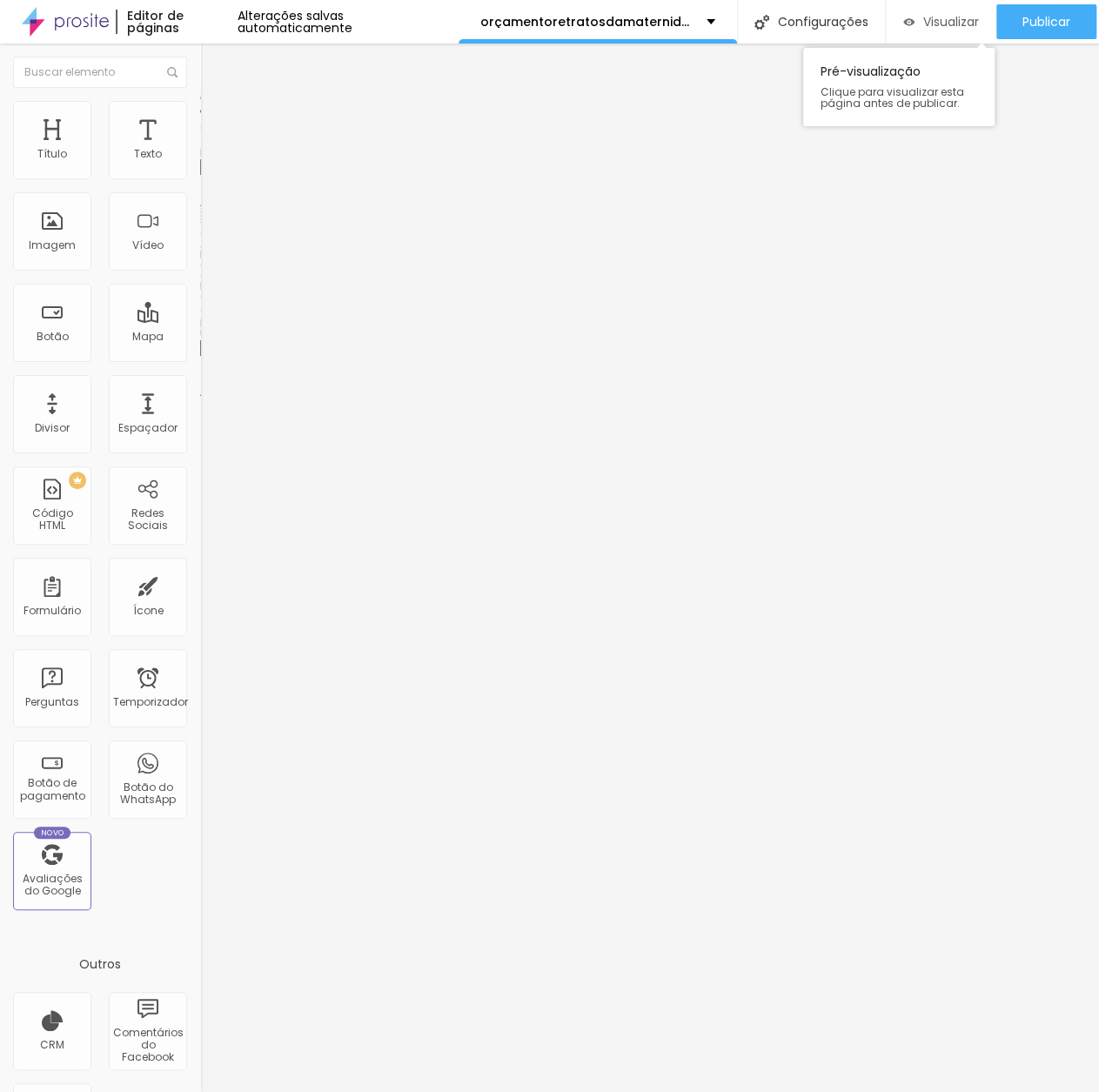
click at [933, 18] on font "Visualizar" at bounding box center [951, 22] width 56 height 17
click at [64, 321] on div "Botão" at bounding box center [52, 323] width 78 height 78
click at [55, 318] on div "Botão" at bounding box center [52, 323] width 78 height 78
click at [213, 57] on div "Editar nulo" at bounding box center [258, 63] width 91 height 14
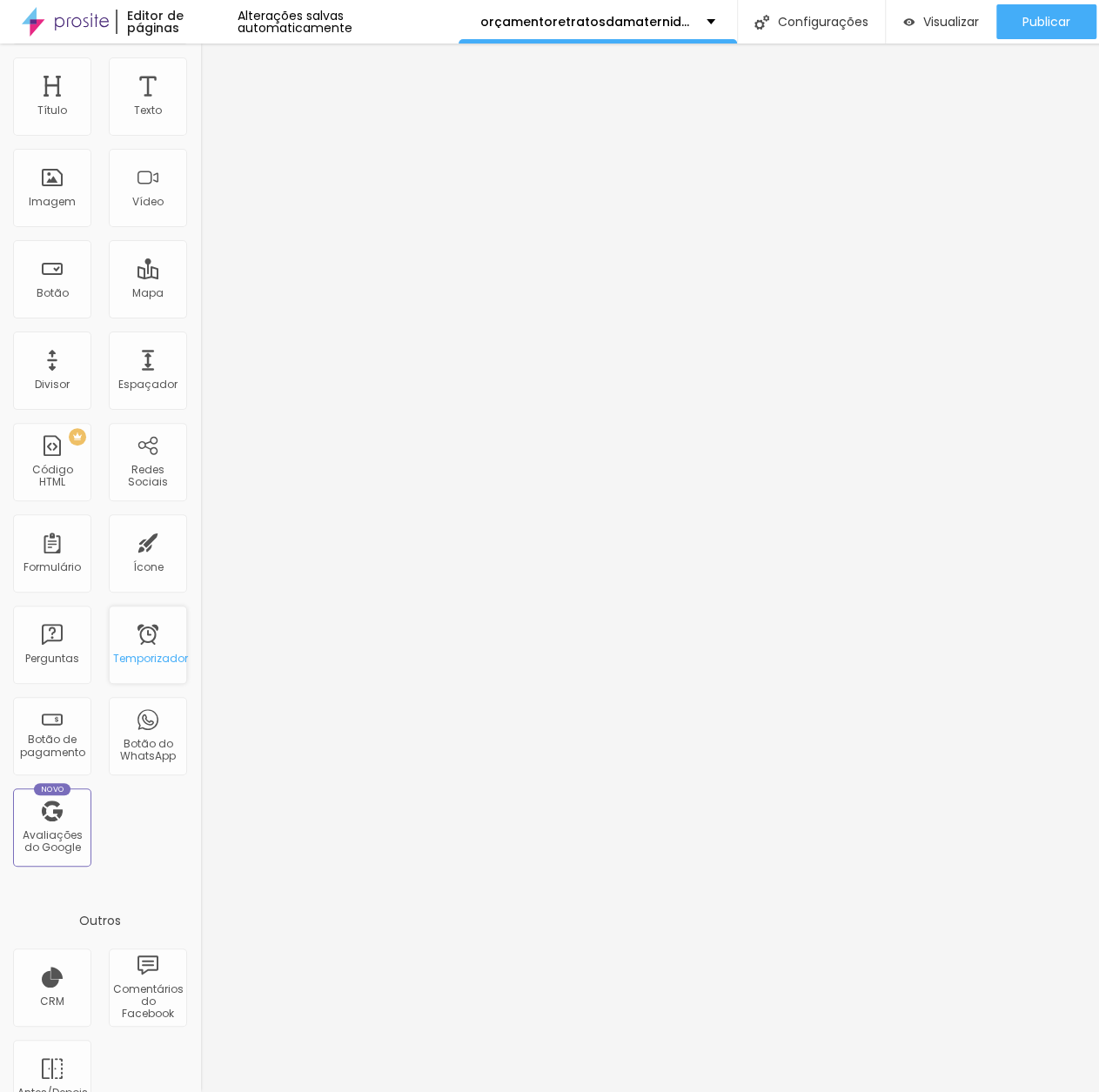
scroll to position [69, 0]
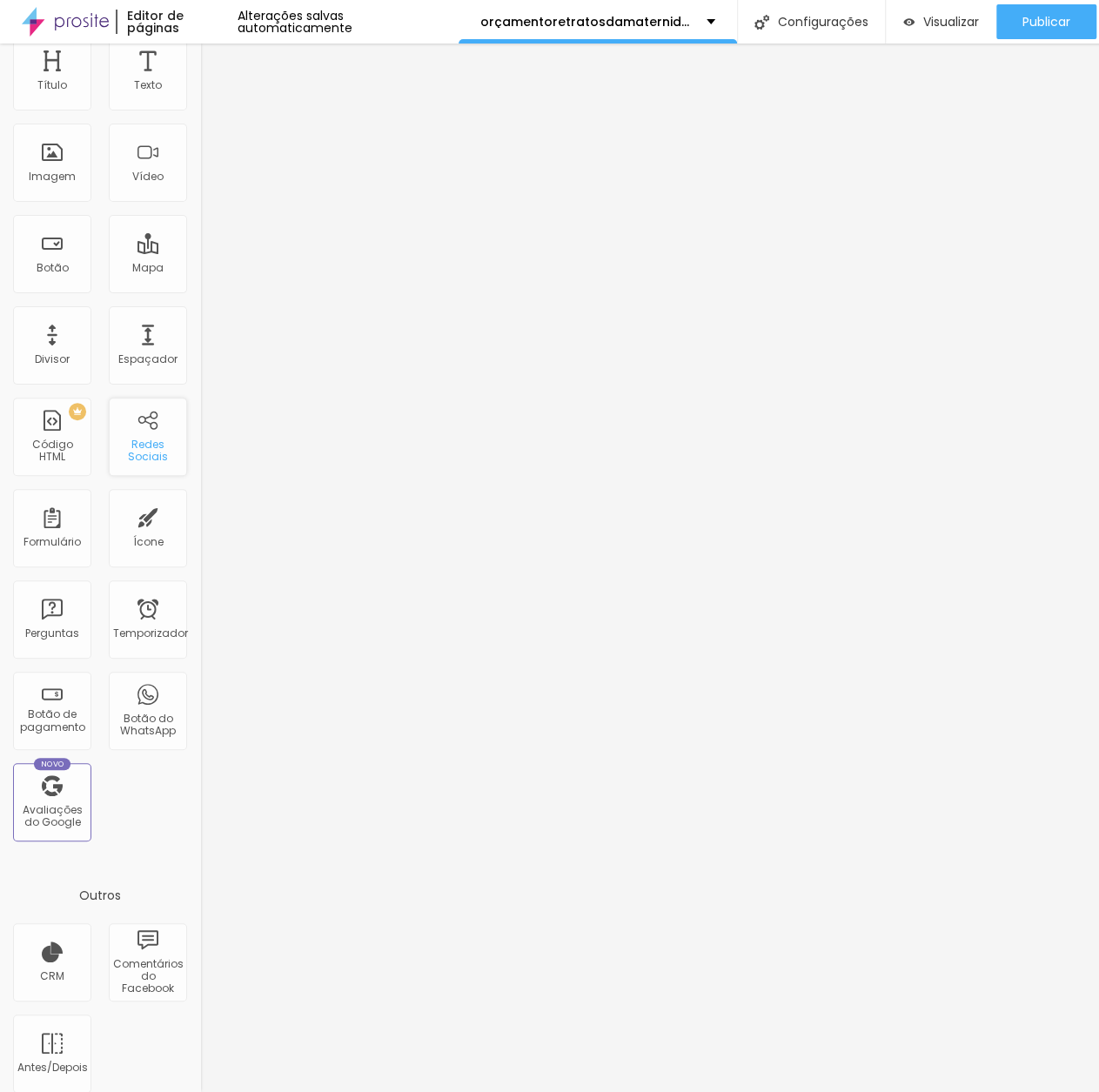
click at [130, 437] on font "Redes Sociais" at bounding box center [148, 450] width 40 height 27
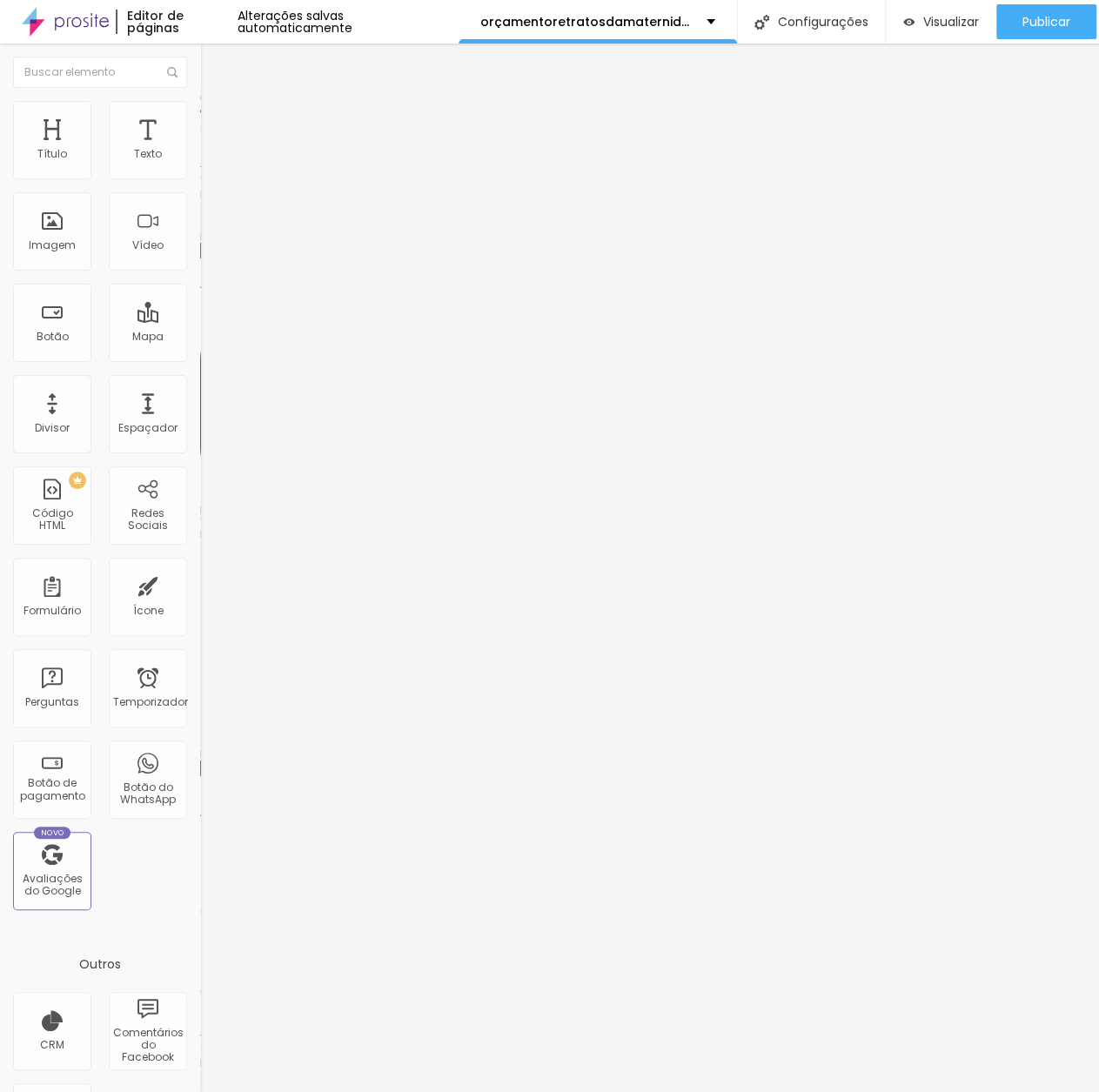
click at [200, 175] on img at bounding box center [206, 181] width 12 height 12
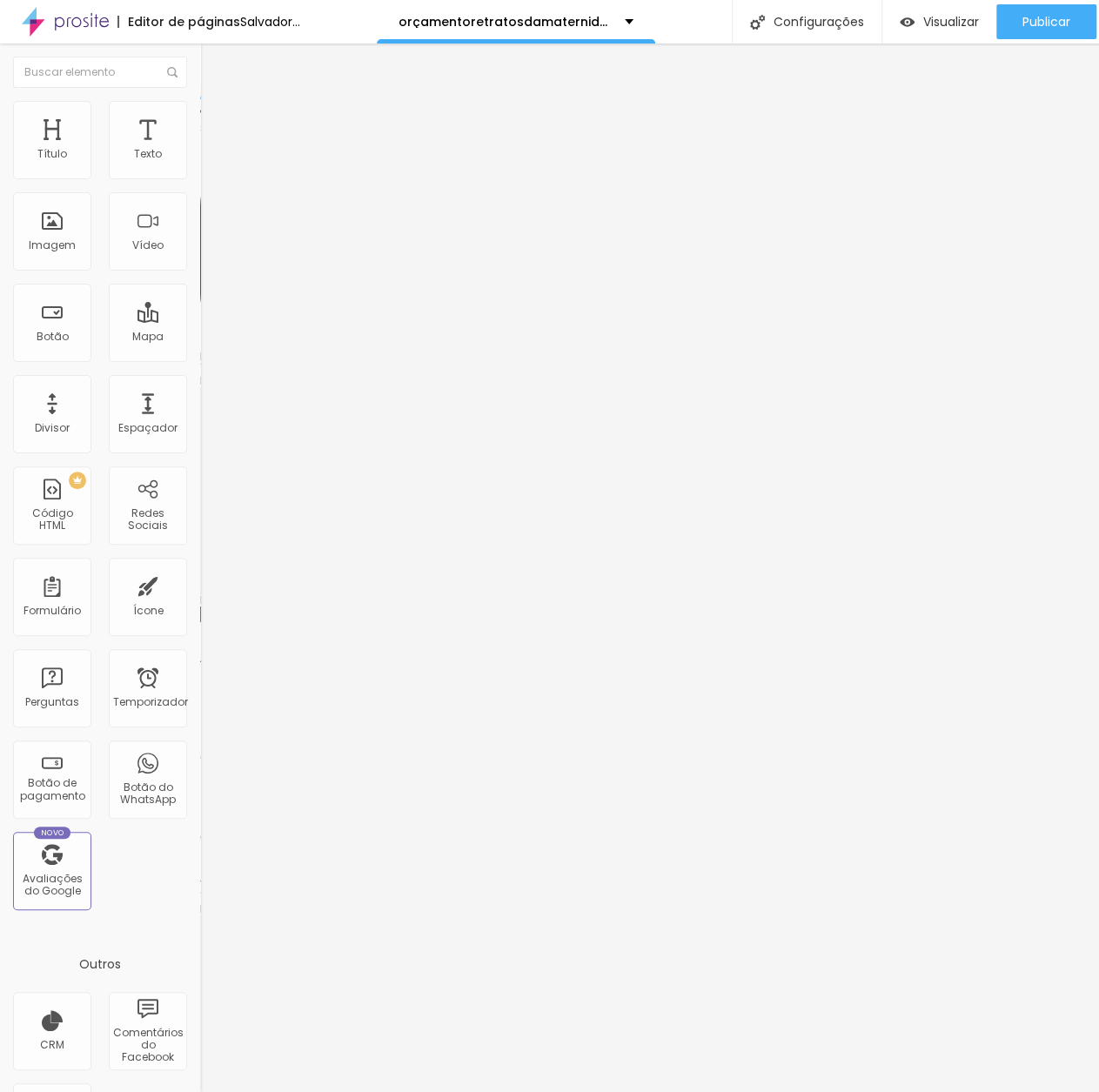
click at [200, 890] on img at bounding box center [206, 896] width 12 height 12
click at [200, 352] on div "Instagram" at bounding box center [300, 356] width 200 height 10
click at [200, 372] on div "TikTok" at bounding box center [300, 476] width 200 height 208
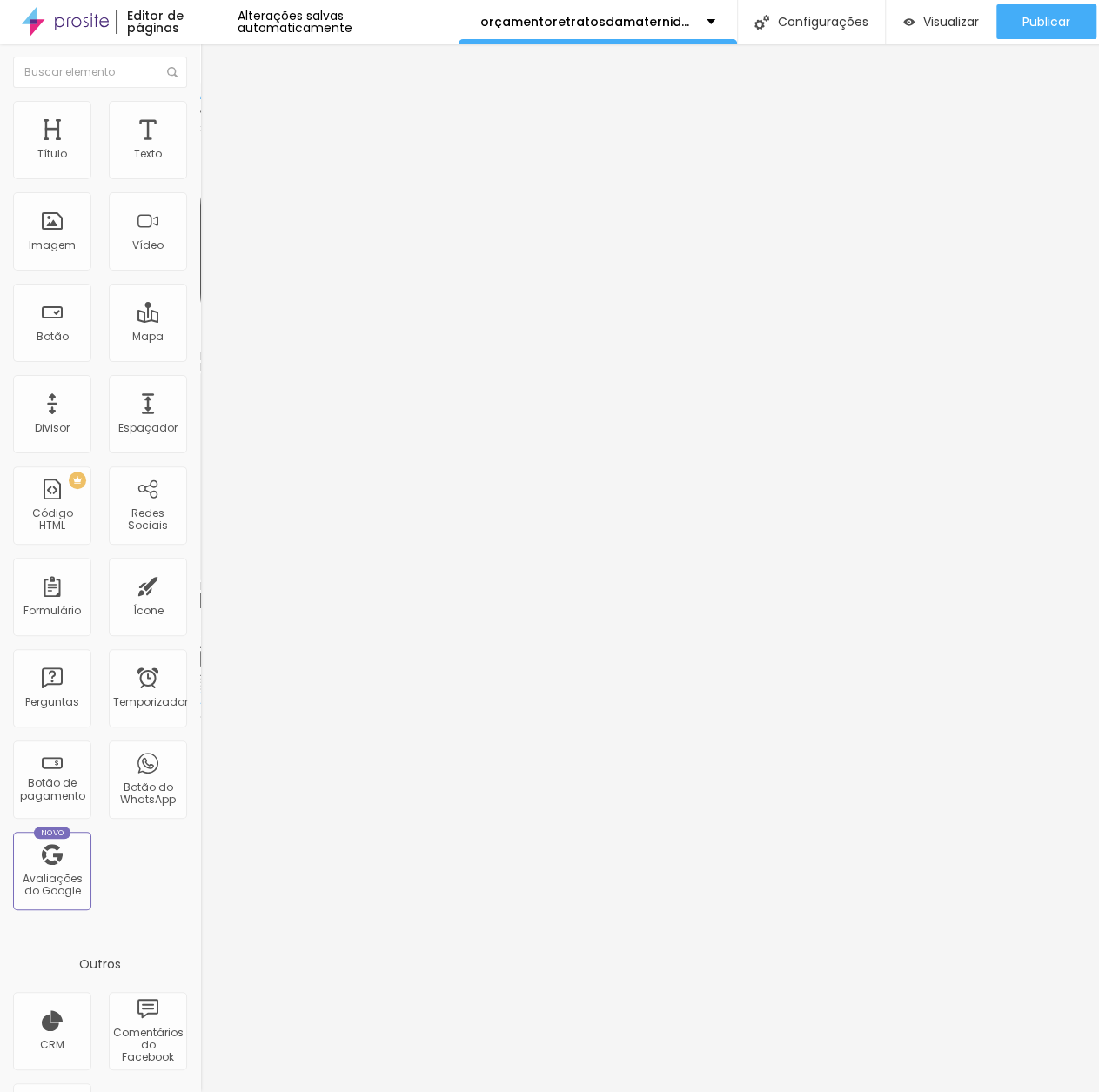
click at [200, 591] on input "https://" at bounding box center [304, 600] width 208 height 17
type input "https://www.instagram.com/daiifotografa?igsh=MWt5eThvMG5naG11Yg=="
click at [1064, 13] on font "Publicar" at bounding box center [1046, 22] width 48 height 17
click at [1041, 13] on font "Publicar" at bounding box center [1046, 22] width 48 height 17
click at [208, 651] on font "+ Adicionar Ícone" at bounding box center [255, 658] width 95 height 15
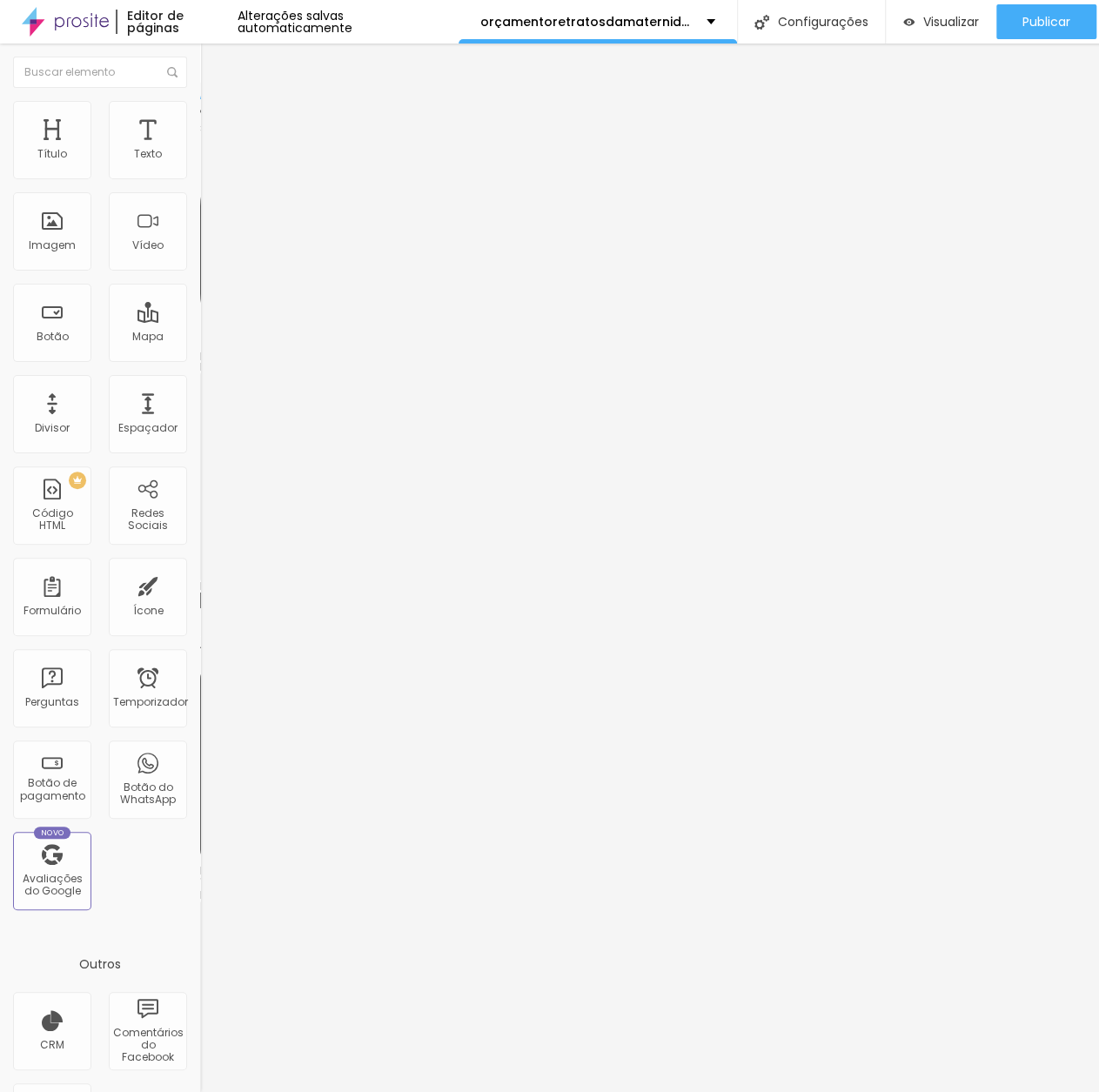
click at [200, 876] on img at bounding box center [206, 882] width 12 height 12
click at [216, 123] on font "Avançado" at bounding box center [244, 130] width 58 height 15
click at [216, 106] on font "Estilo" at bounding box center [229, 113] width 27 height 15
click at [200, 98] on img at bounding box center [208, 91] width 16 height 16
click at [200, 349] on font "Instagram" at bounding box center [228, 356] width 58 height 15
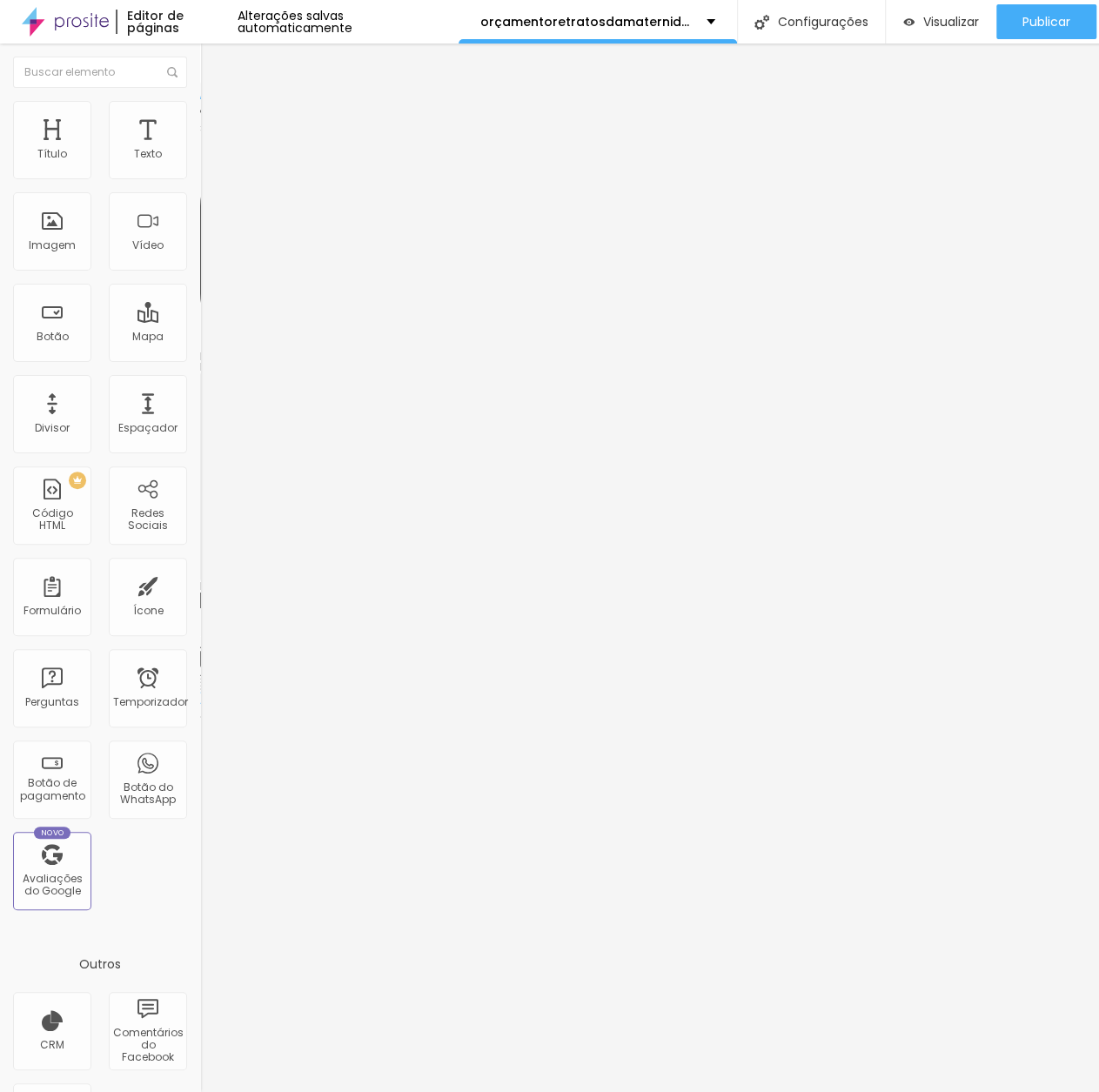
click at [200, 631] on img at bounding box center [204, 635] width 8 height 8
click at [200, 631] on div at bounding box center [300, 631] width 200 height 0
click at [200, 372] on div "Instagram" at bounding box center [300, 476] width 200 height 208
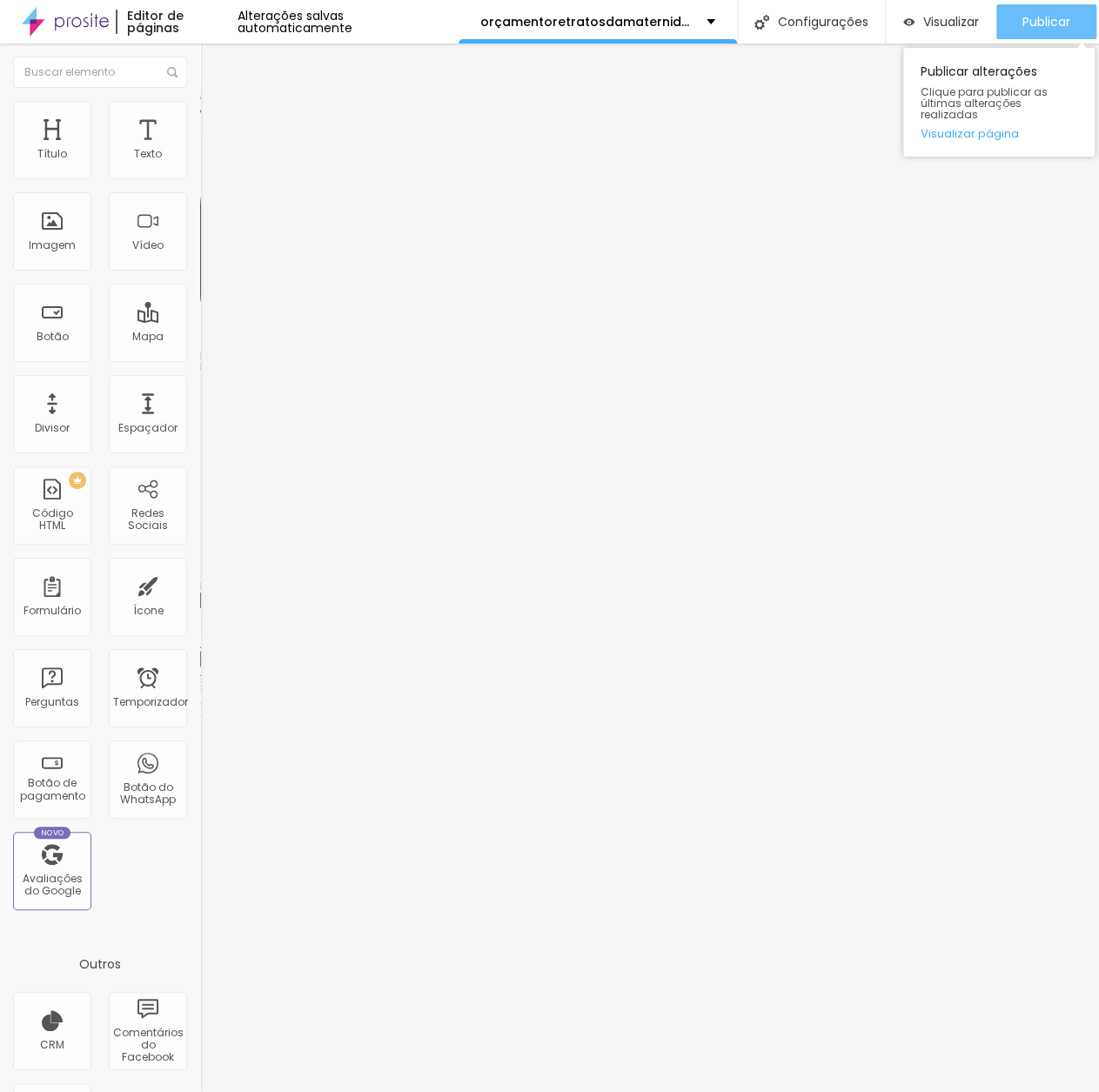
click at [1024, 19] on div "Publicar" at bounding box center [1046, 22] width 48 height 35
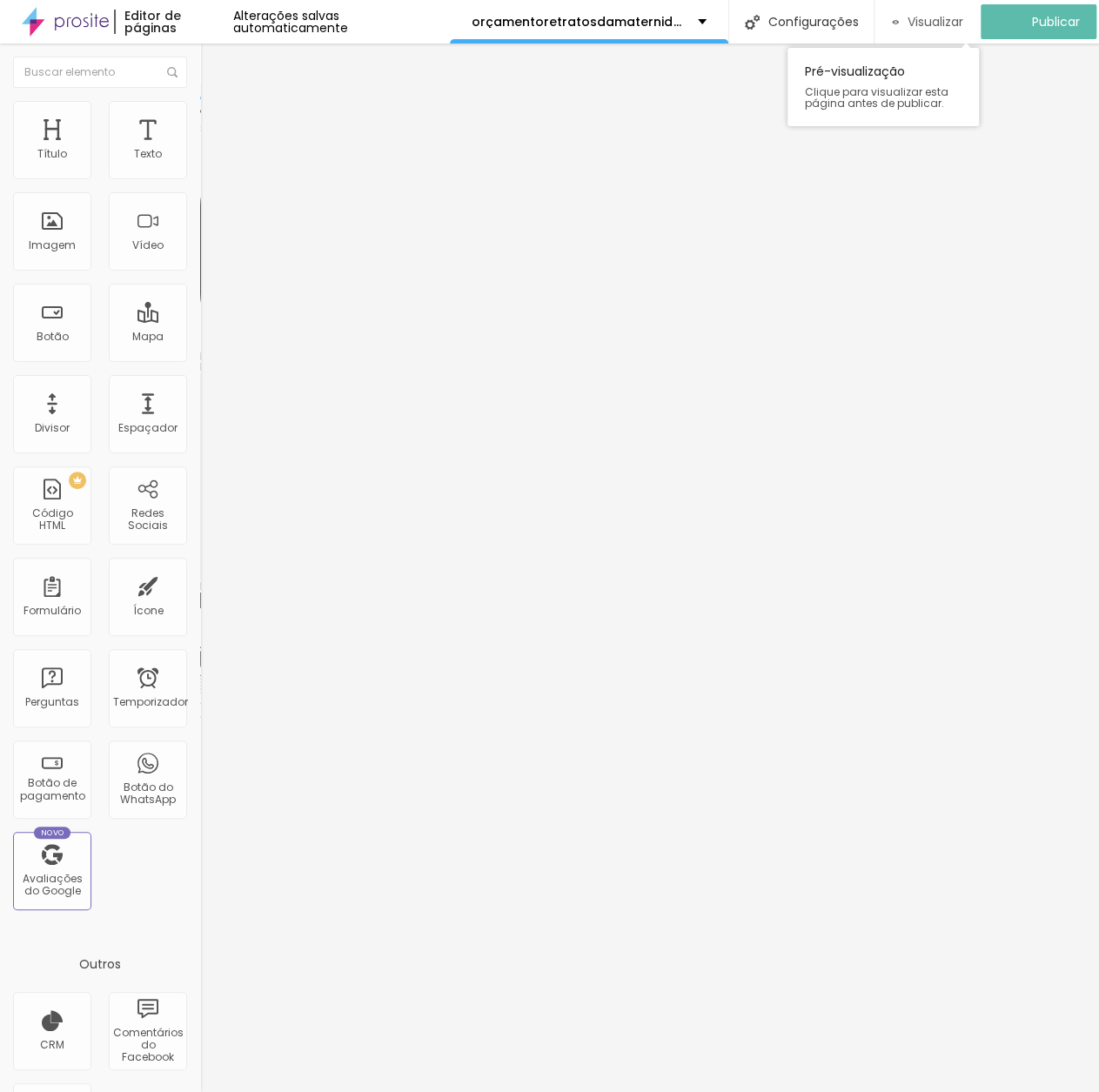
click at [924, 17] on font "Visualizar" at bounding box center [935, 22] width 56 height 17
click at [84, 14] on img at bounding box center [65, 22] width 87 height 43
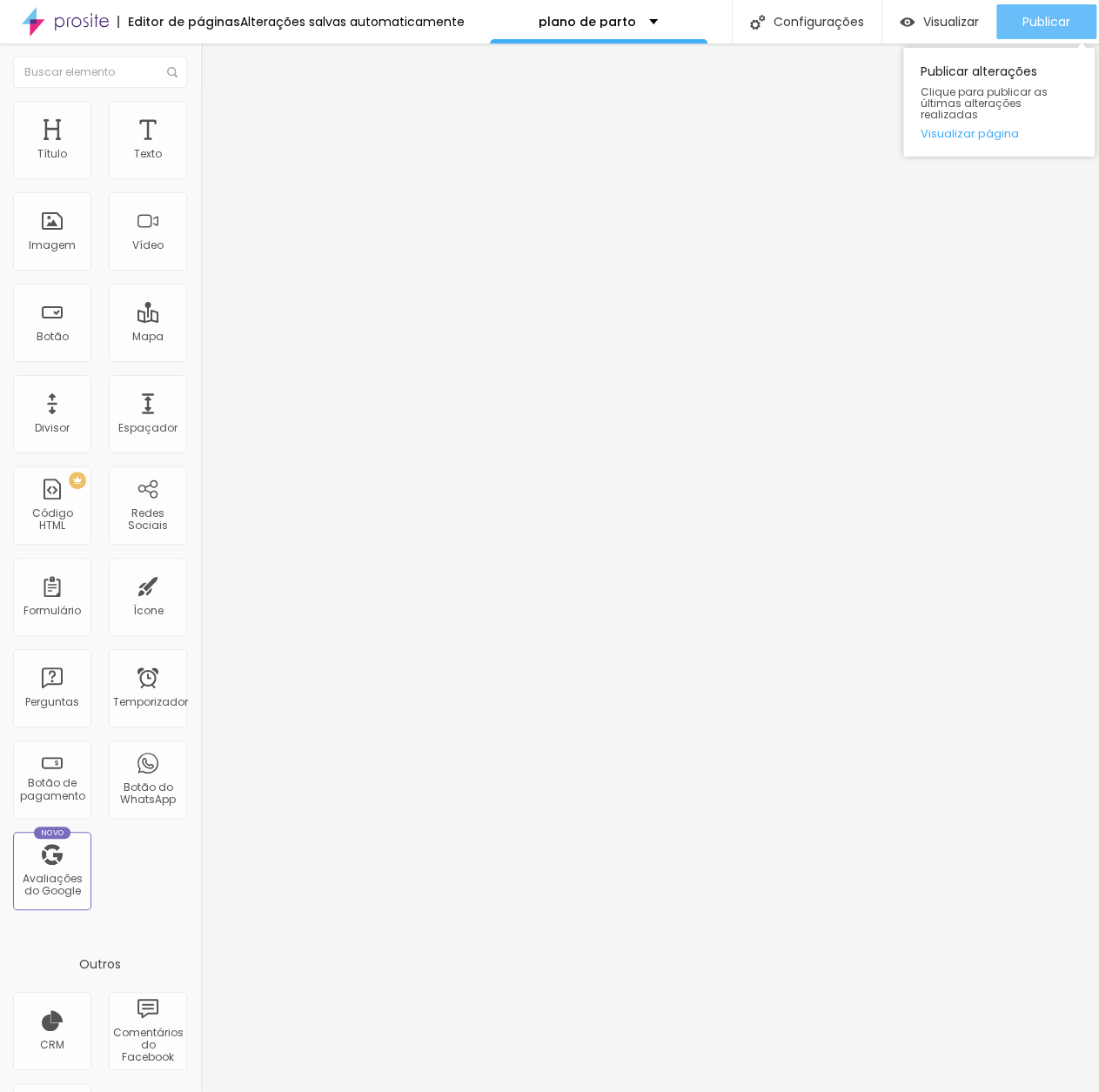
click at [1034, 24] on font "Publicar" at bounding box center [1046, 22] width 48 height 17
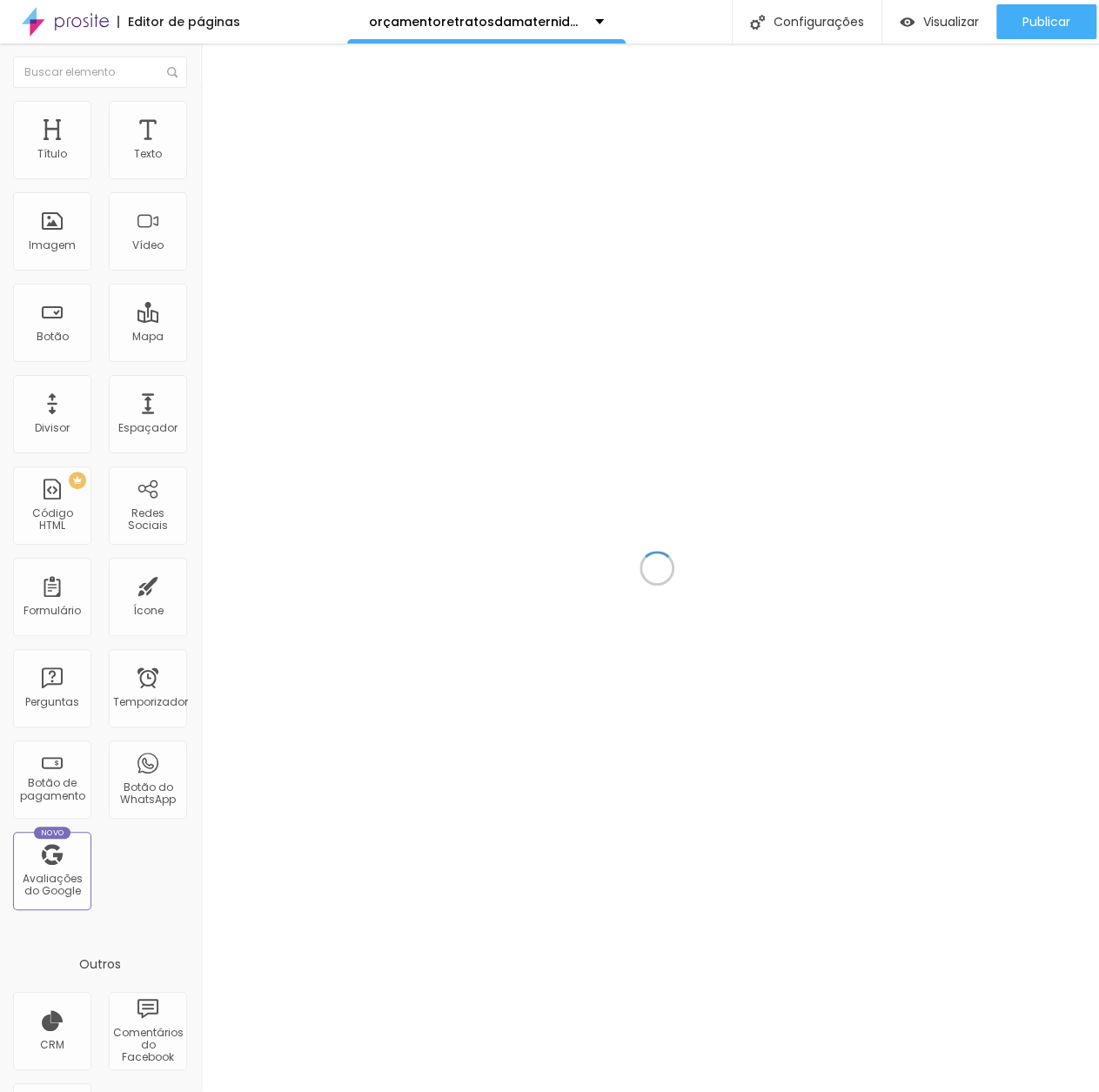
scroll to position [13, 0]
